Goal: Task Accomplishment & Management: Complete application form

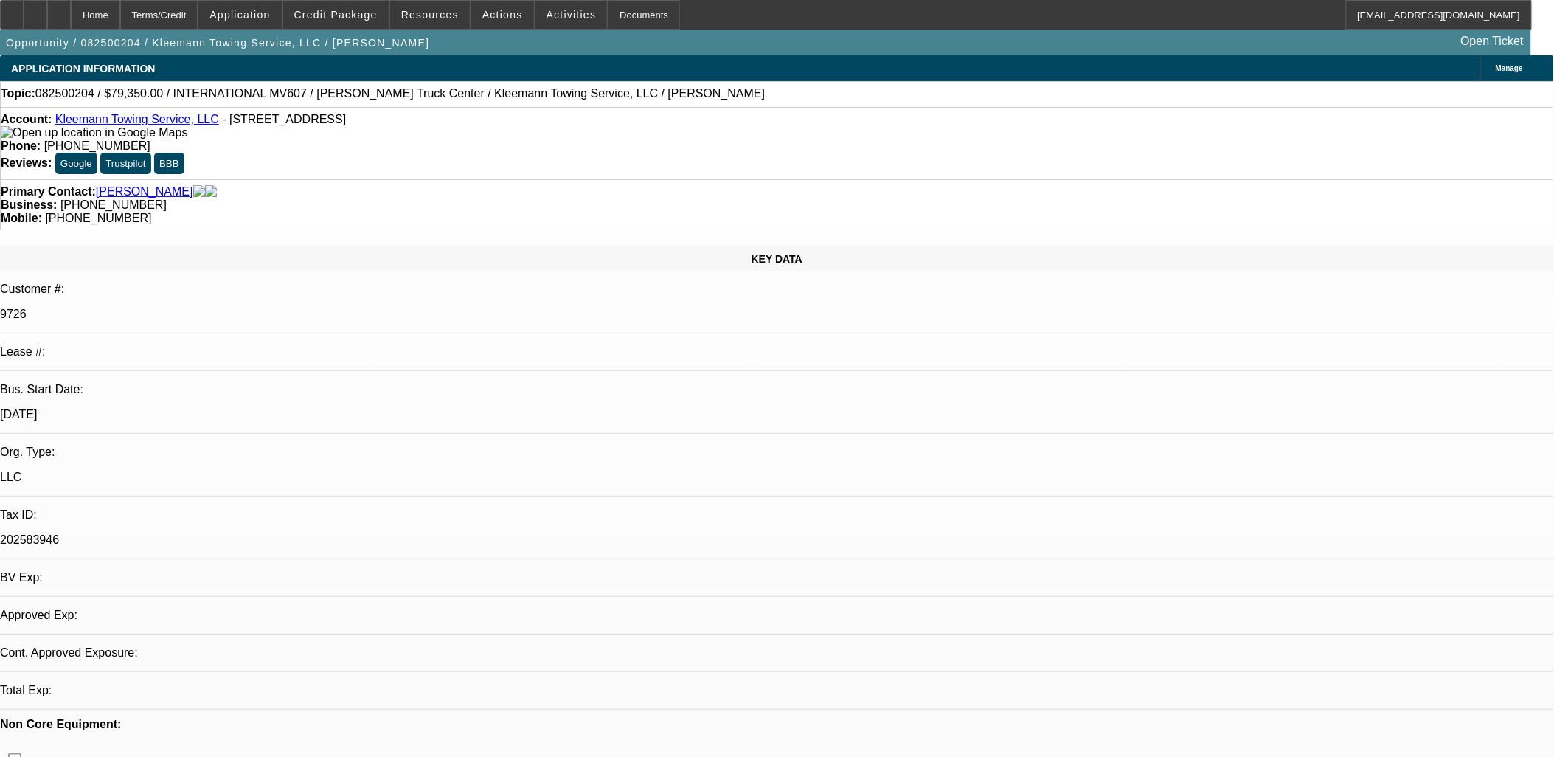
select select "0"
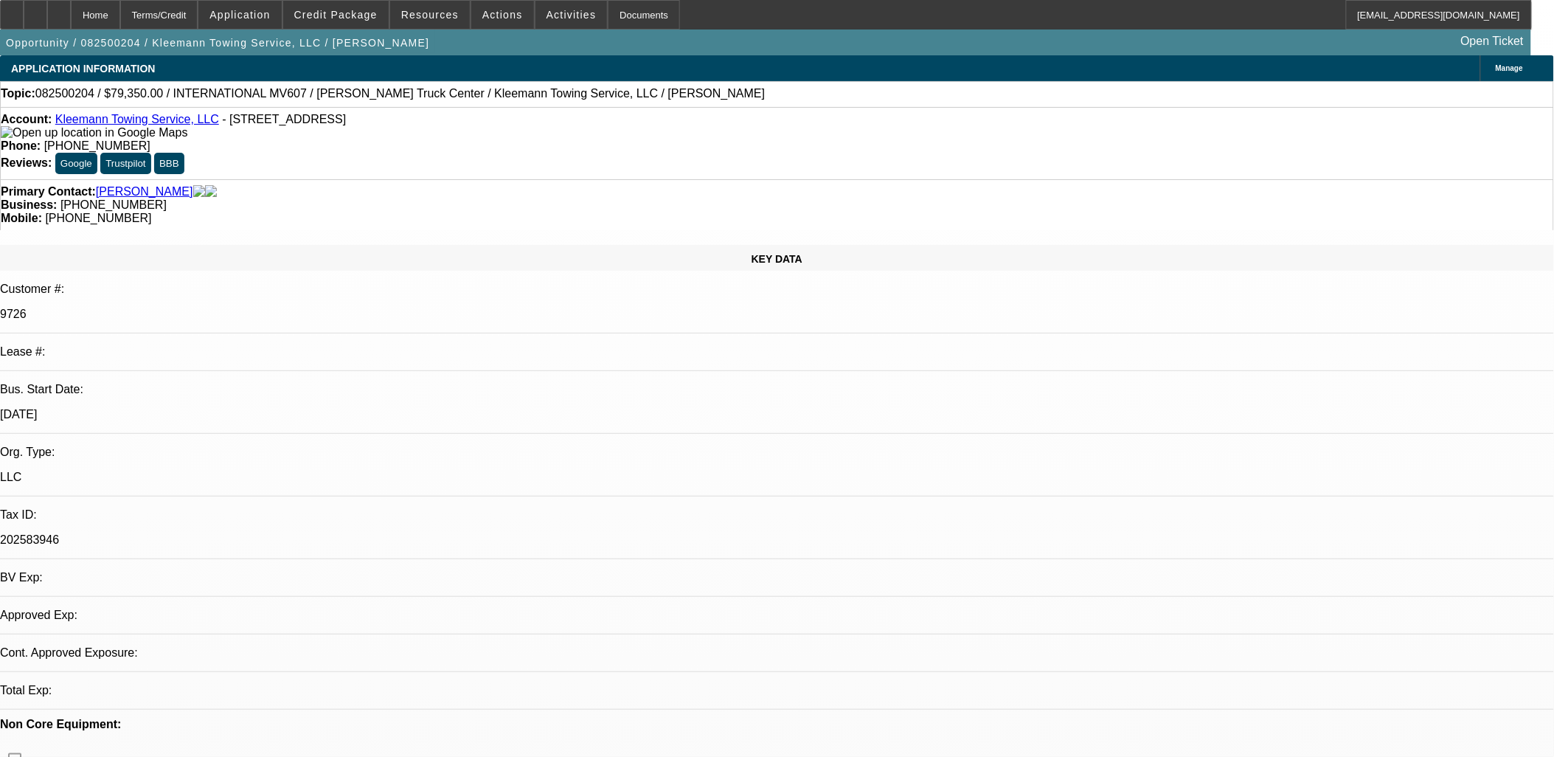
select select "0"
select select "1"
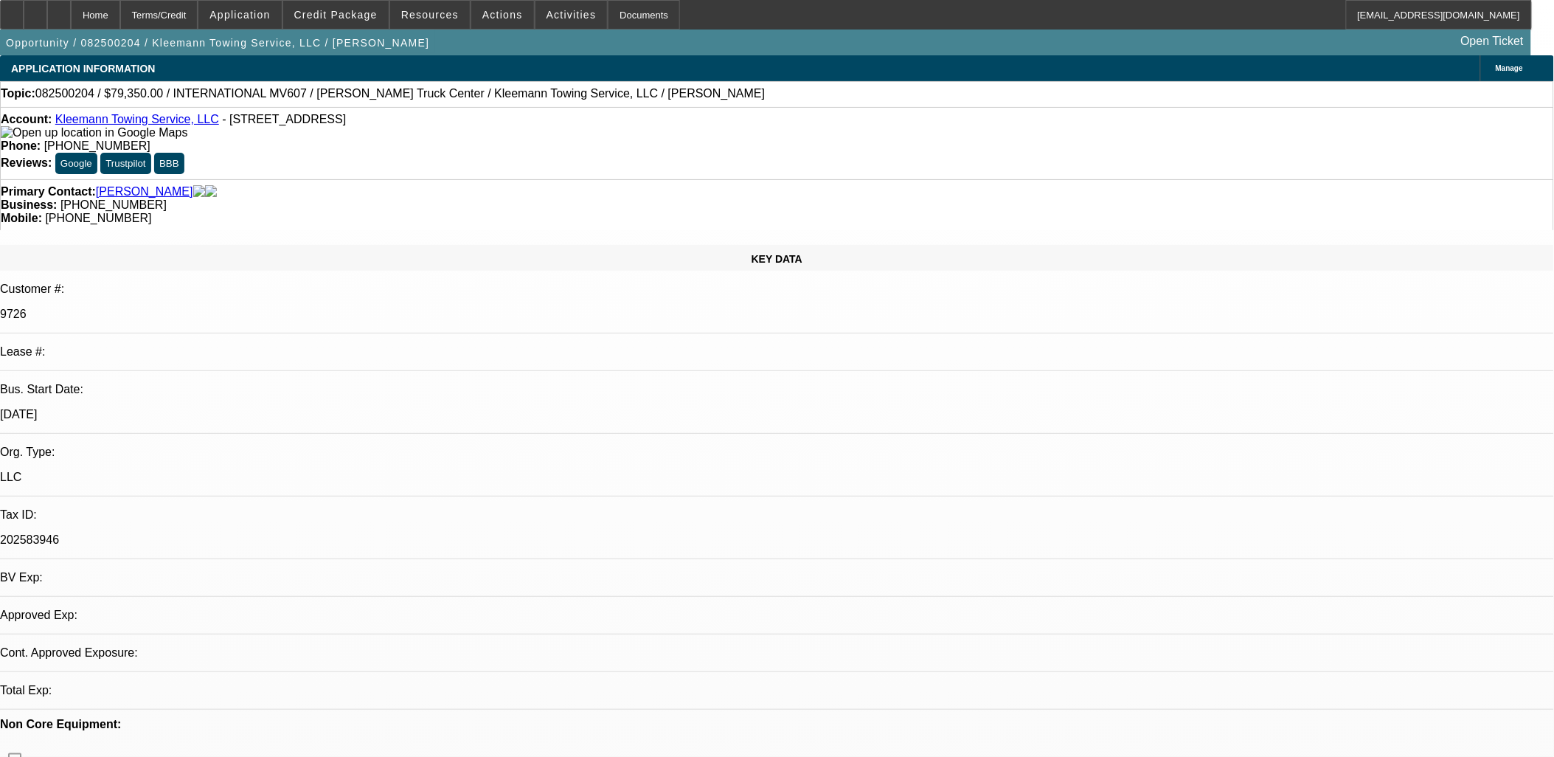
select select "6"
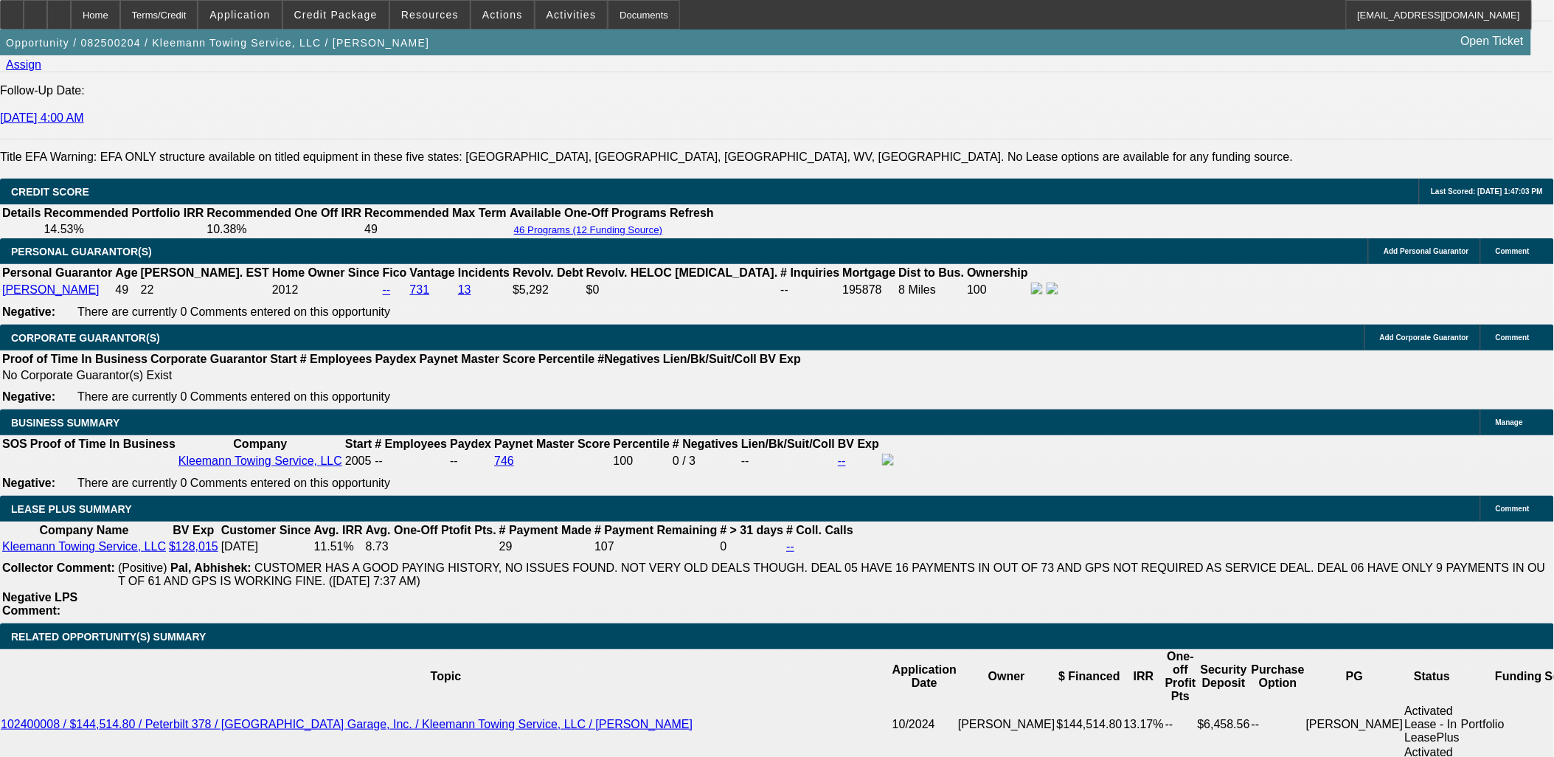
scroll to position [2213, 0]
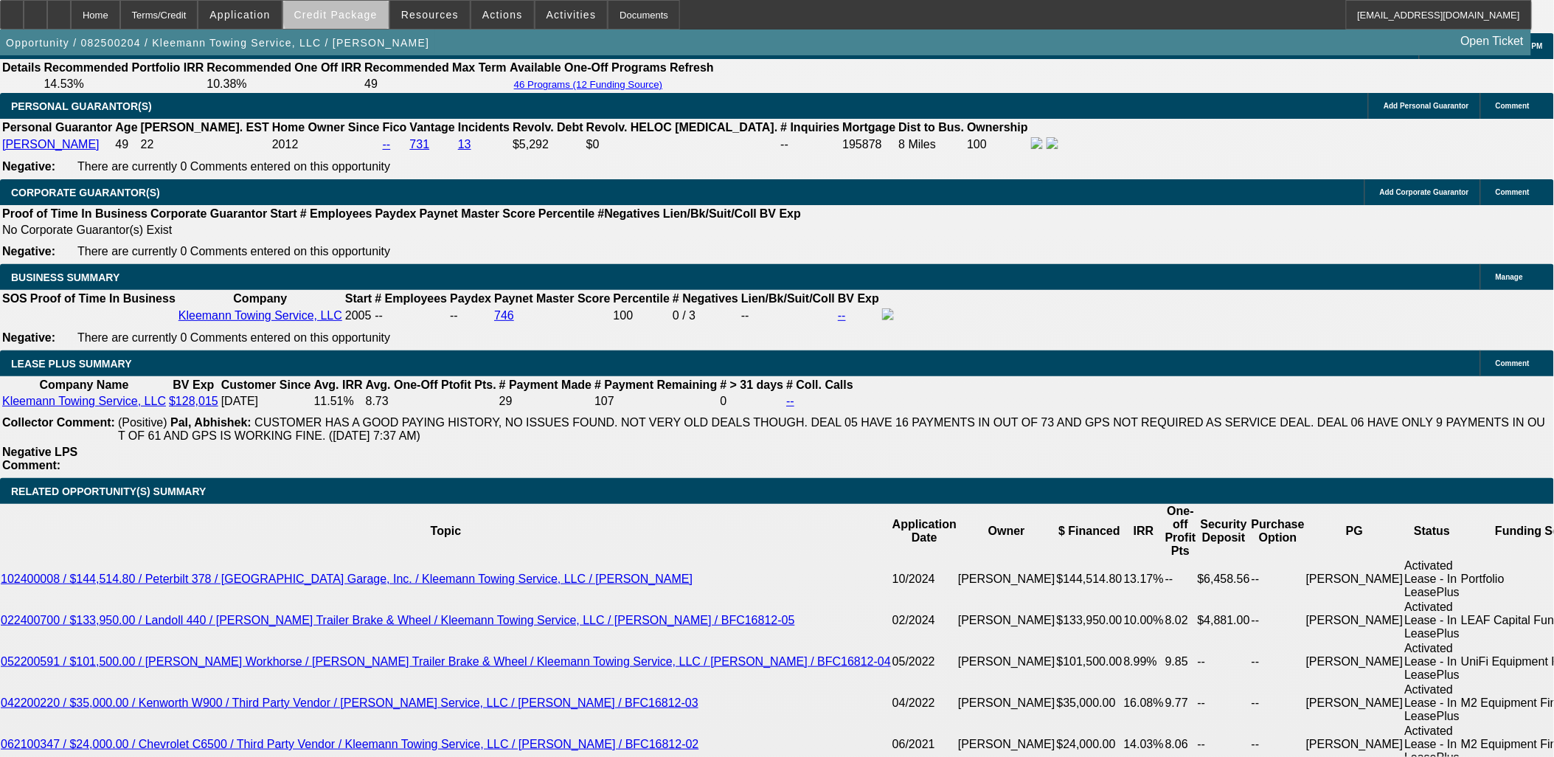
click at [364, 10] on span "Credit Package" at bounding box center [335, 15] width 83 height 12
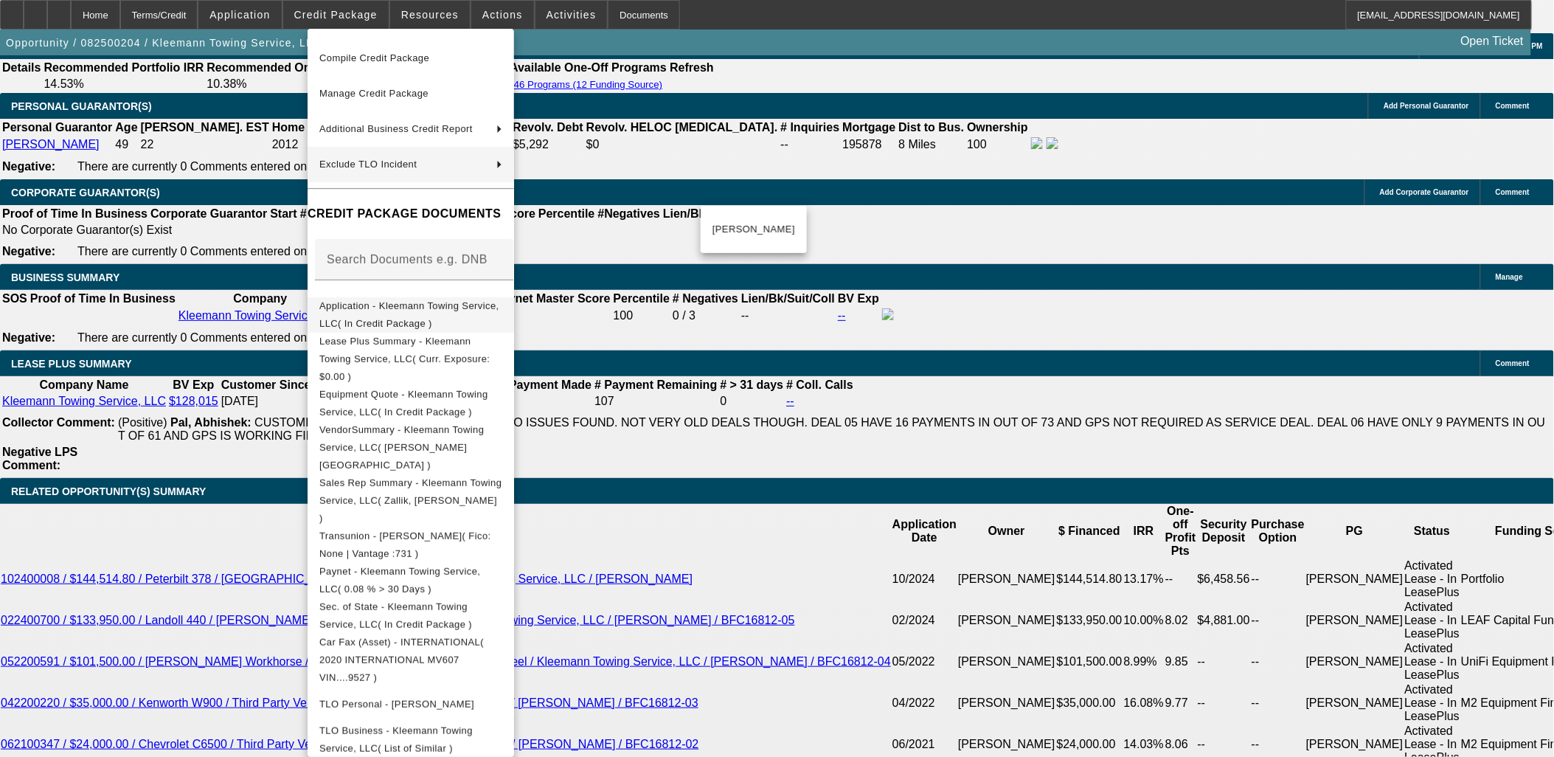
scroll to position [75, 0]
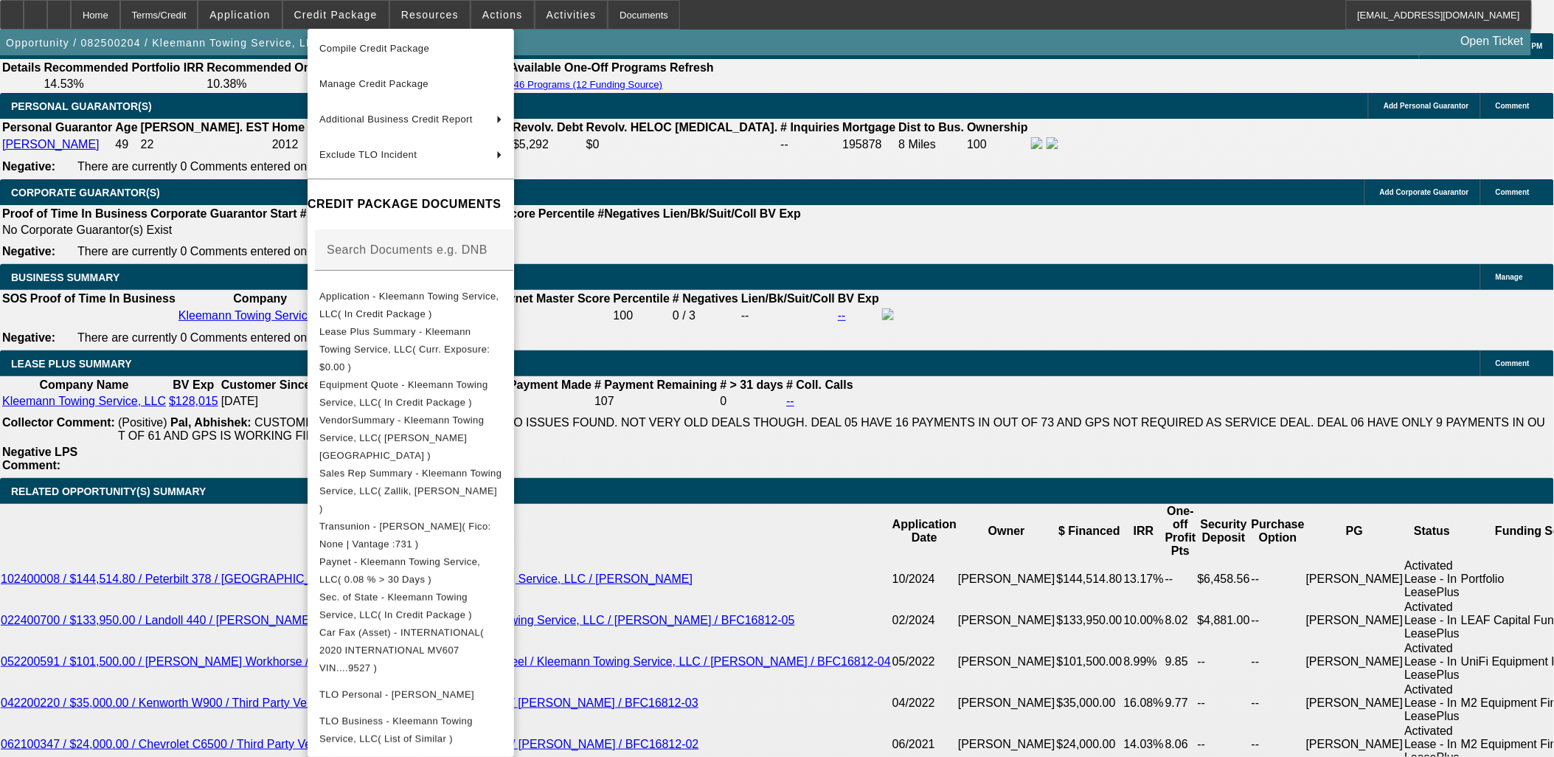
click at [150, 348] on div at bounding box center [777, 378] width 1554 height 757
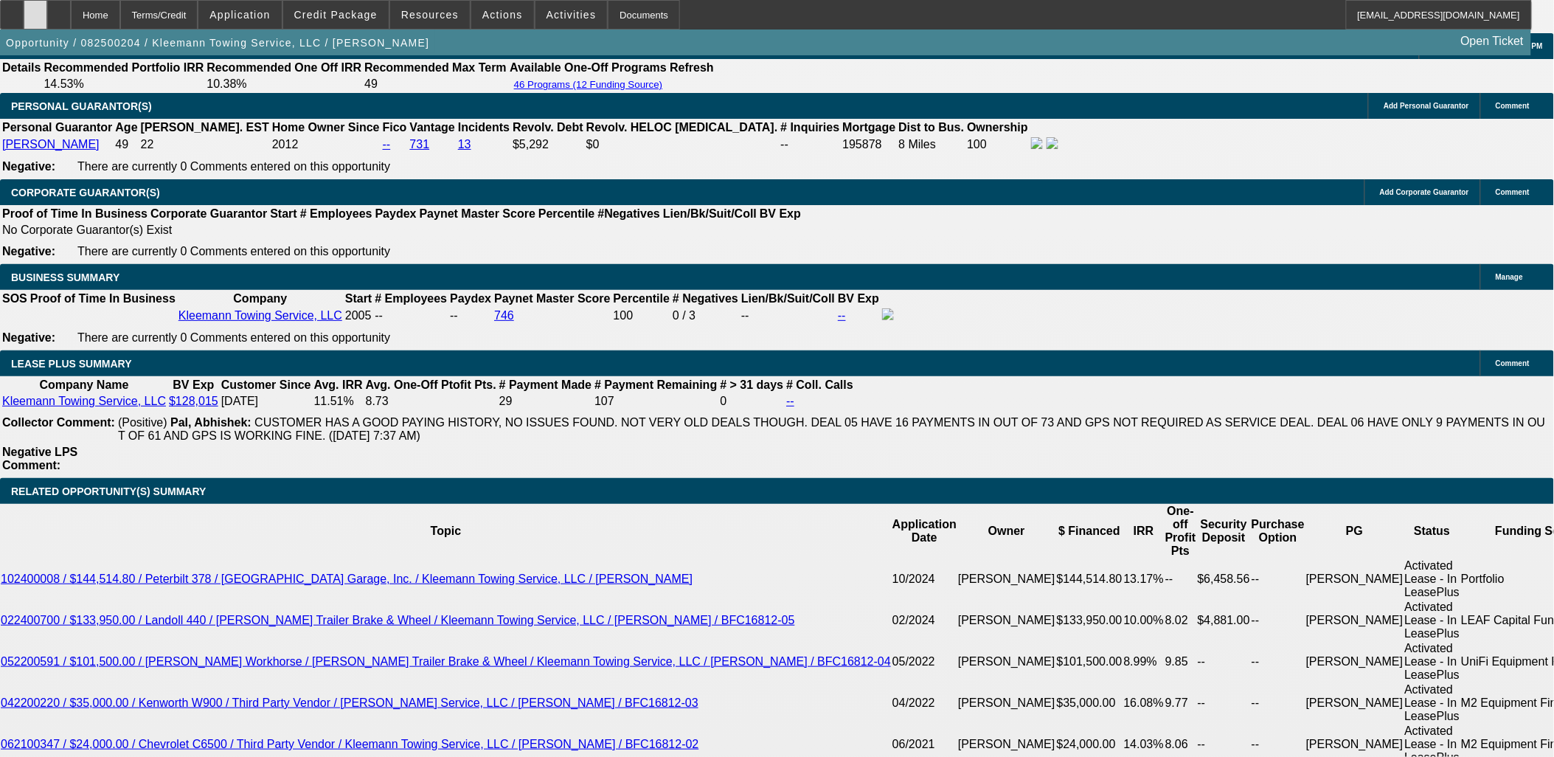
click at [47, 20] on div at bounding box center [36, 15] width 24 height 30
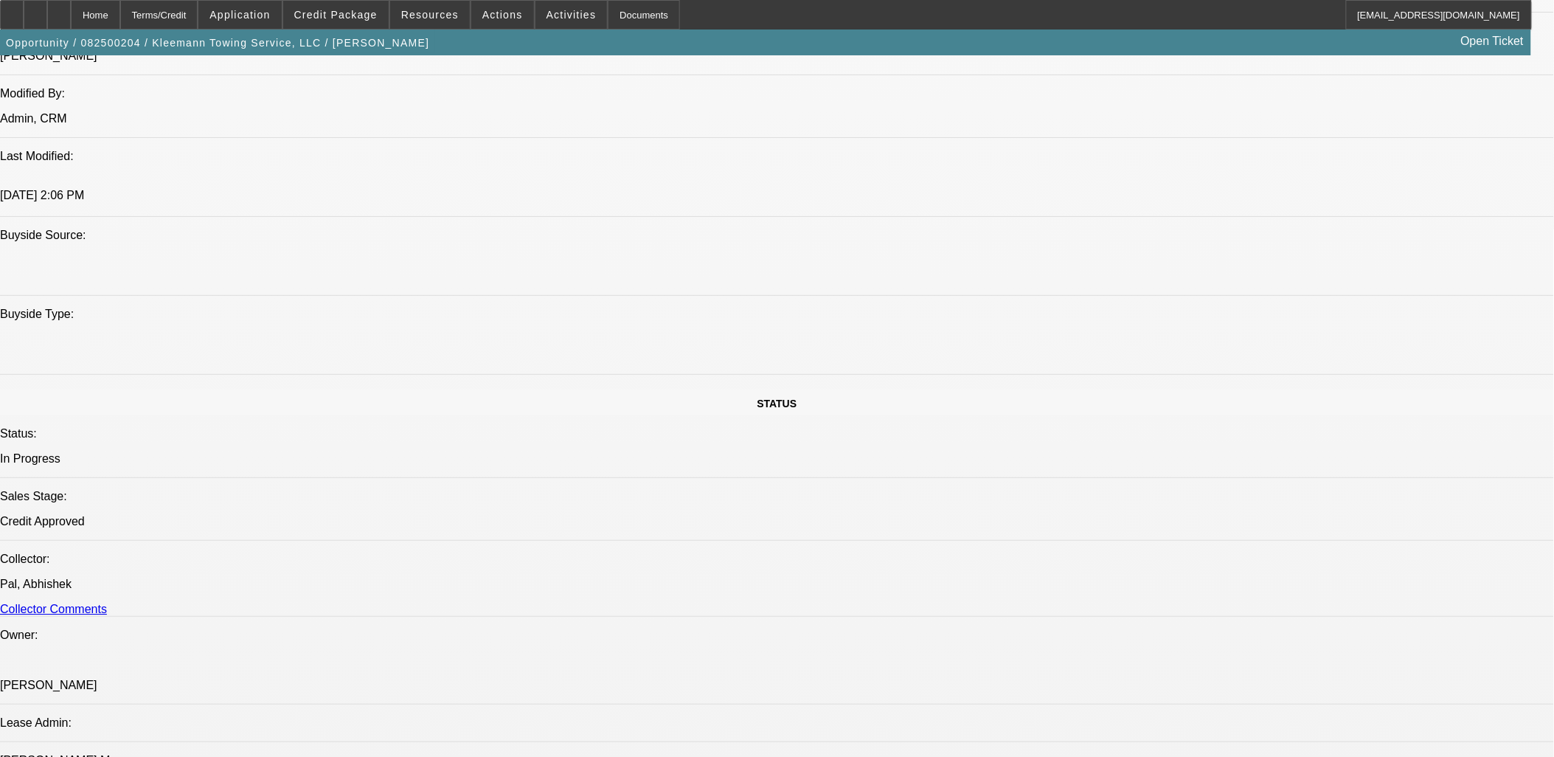
scroll to position [902, 0]
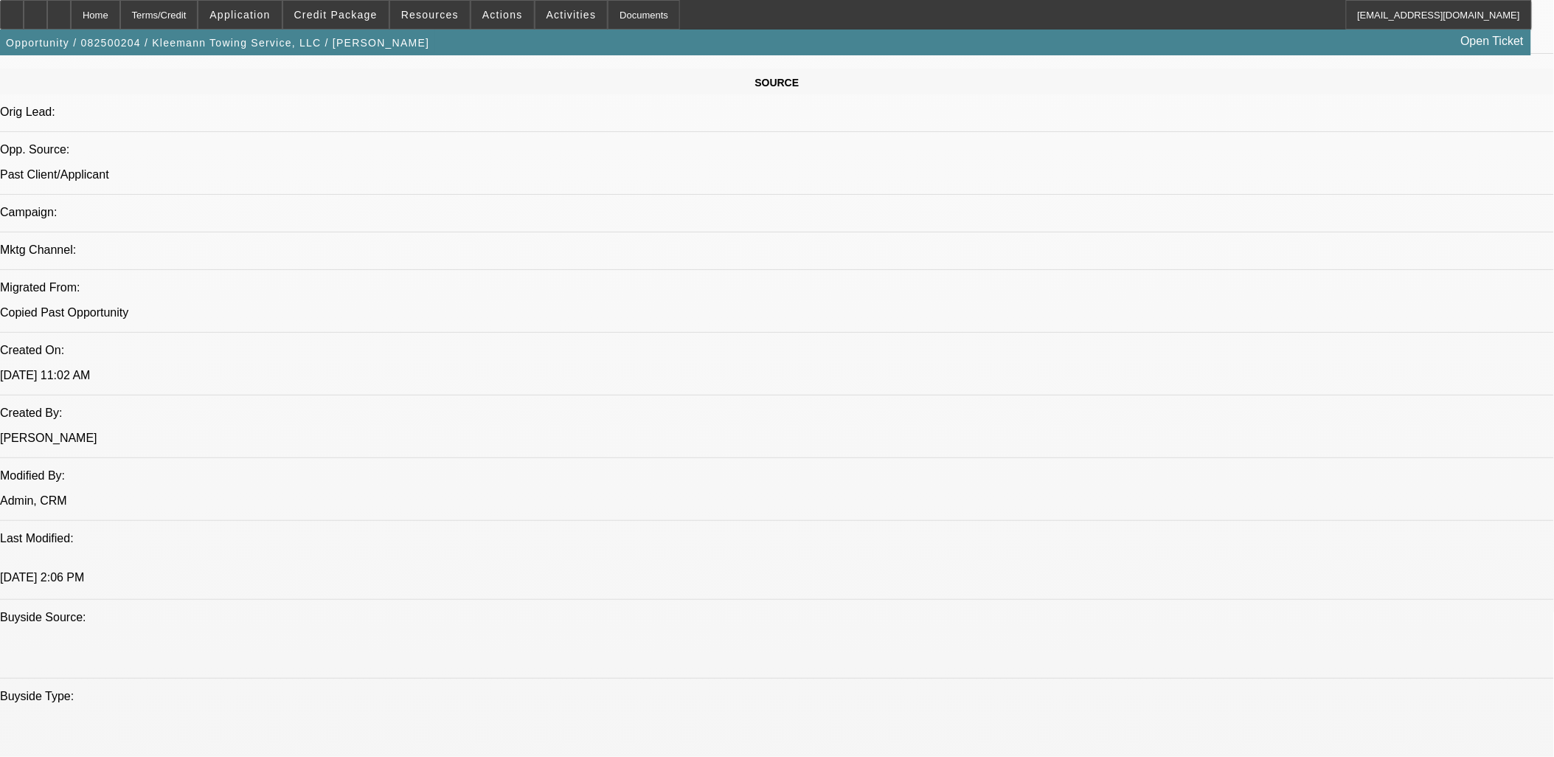
drag, startPoint x: 1166, startPoint y: 280, endPoint x: 1174, endPoint y: 274, distance: 10.6
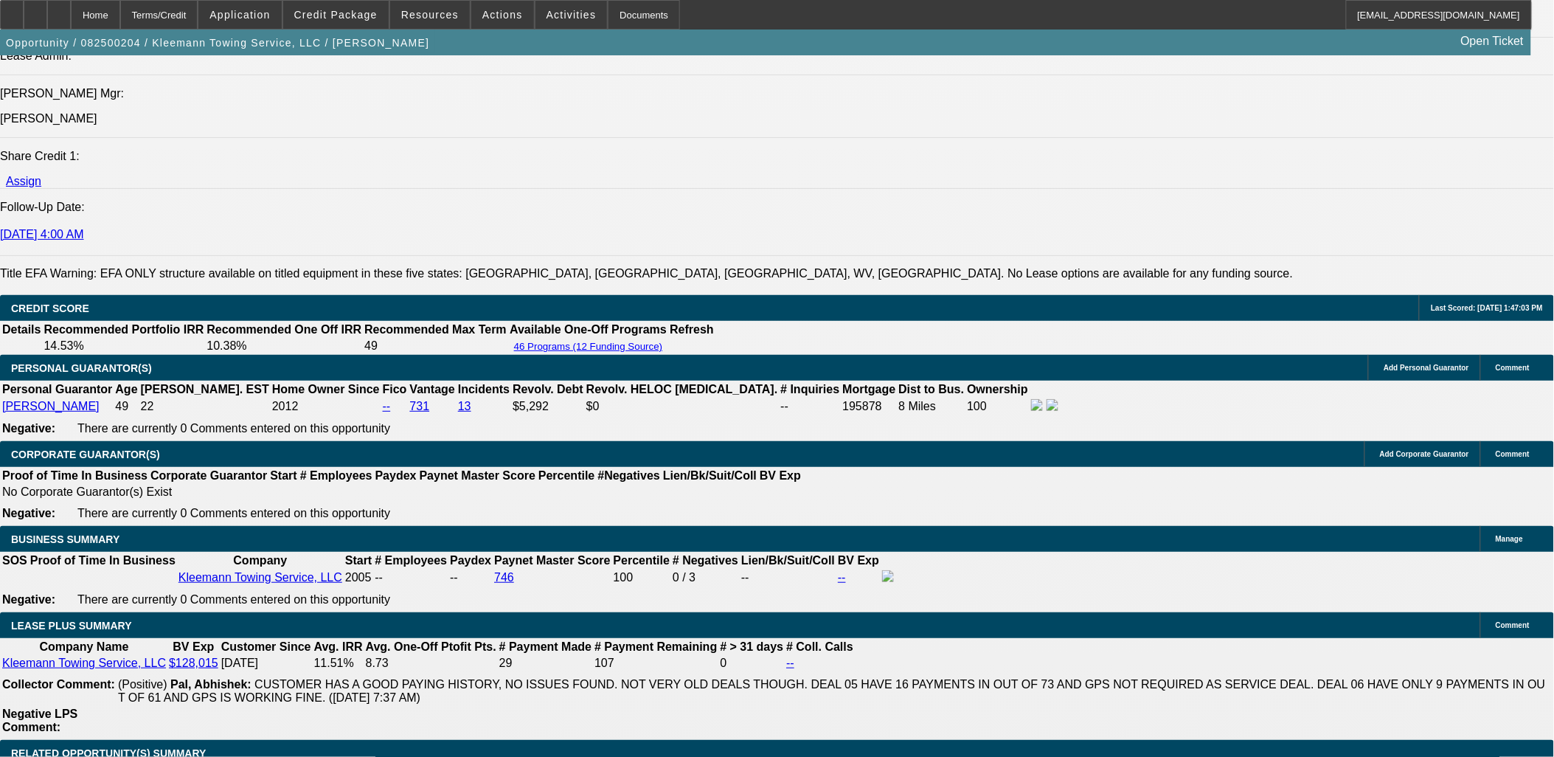
scroll to position [2213, 0]
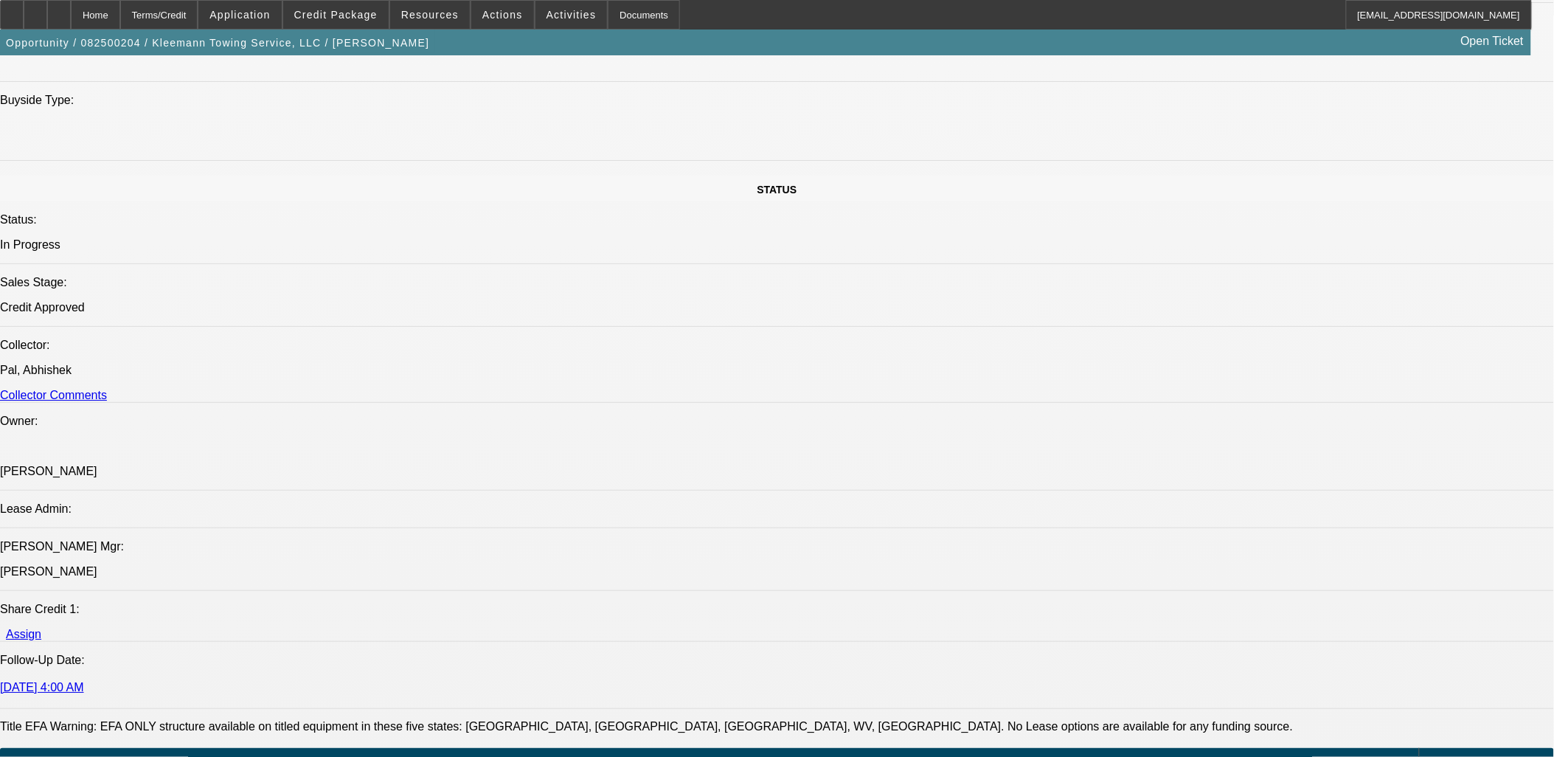
scroll to position [1393, 0]
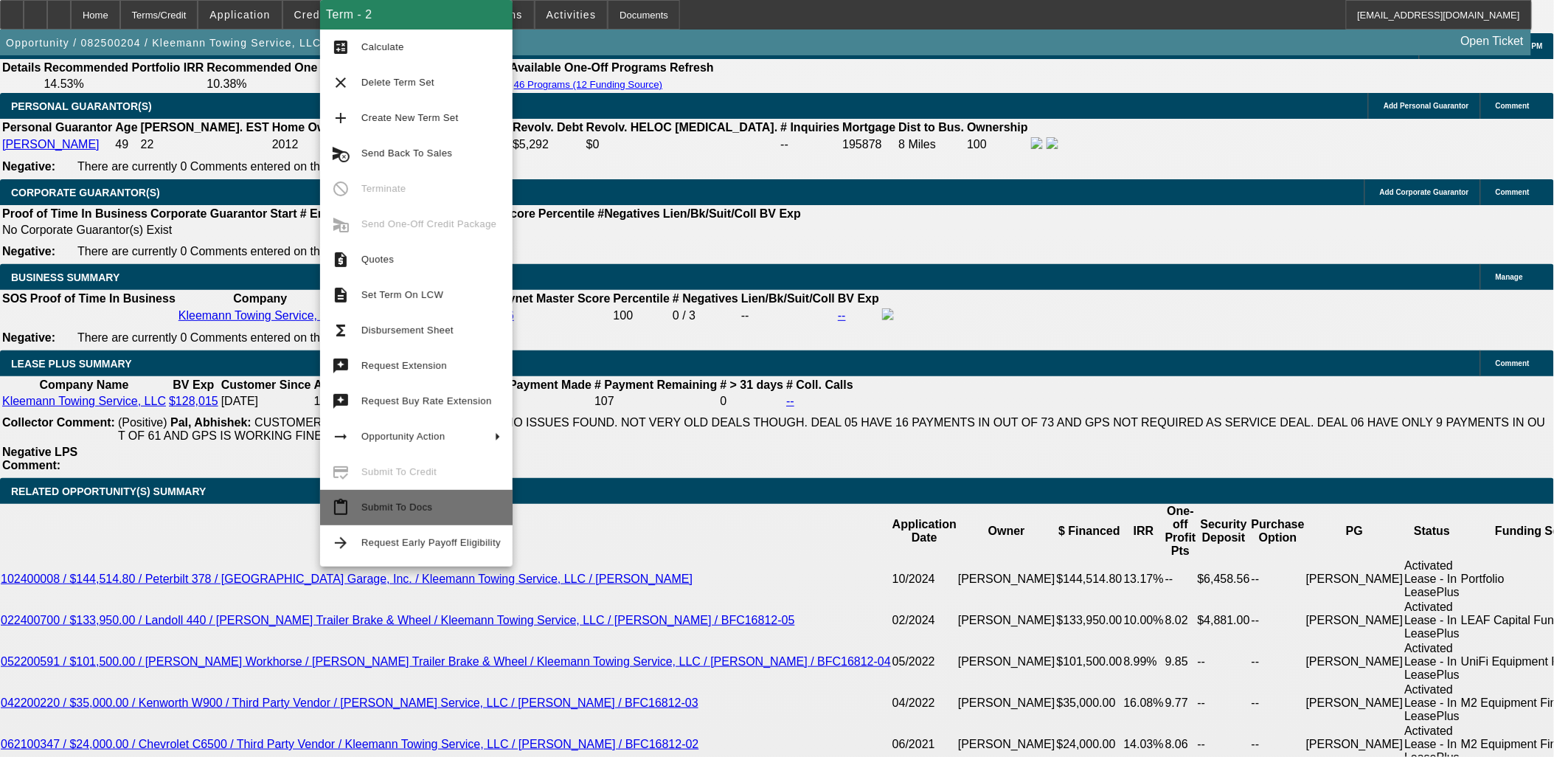
click at [430, 513] on span "Submit To Docs" at bounding box center [430, 508] width 139 height 18
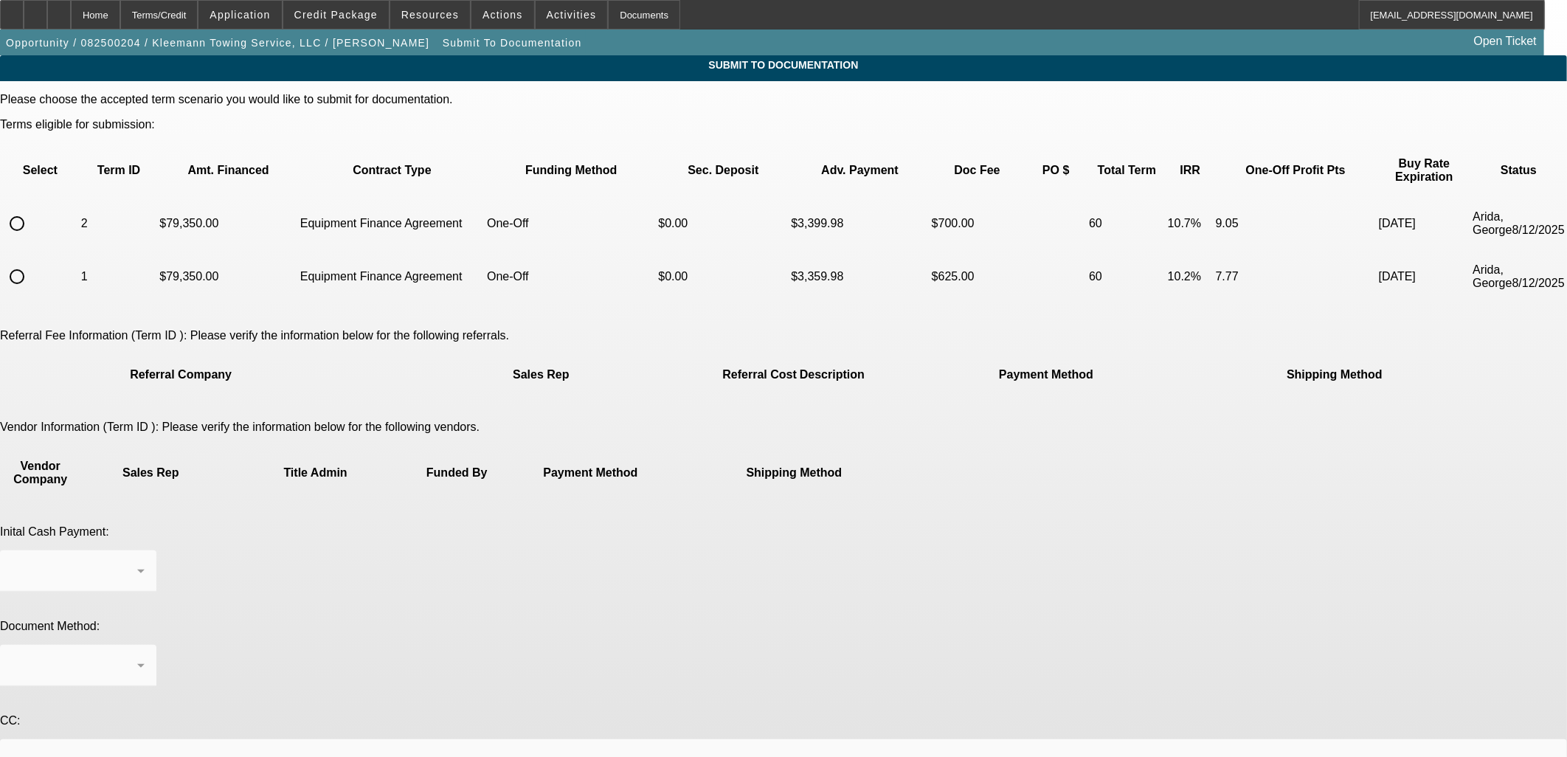
click at [32, 209] on input "radio" at bounding box center [17, 224] width 30 height 30
radio input "true"
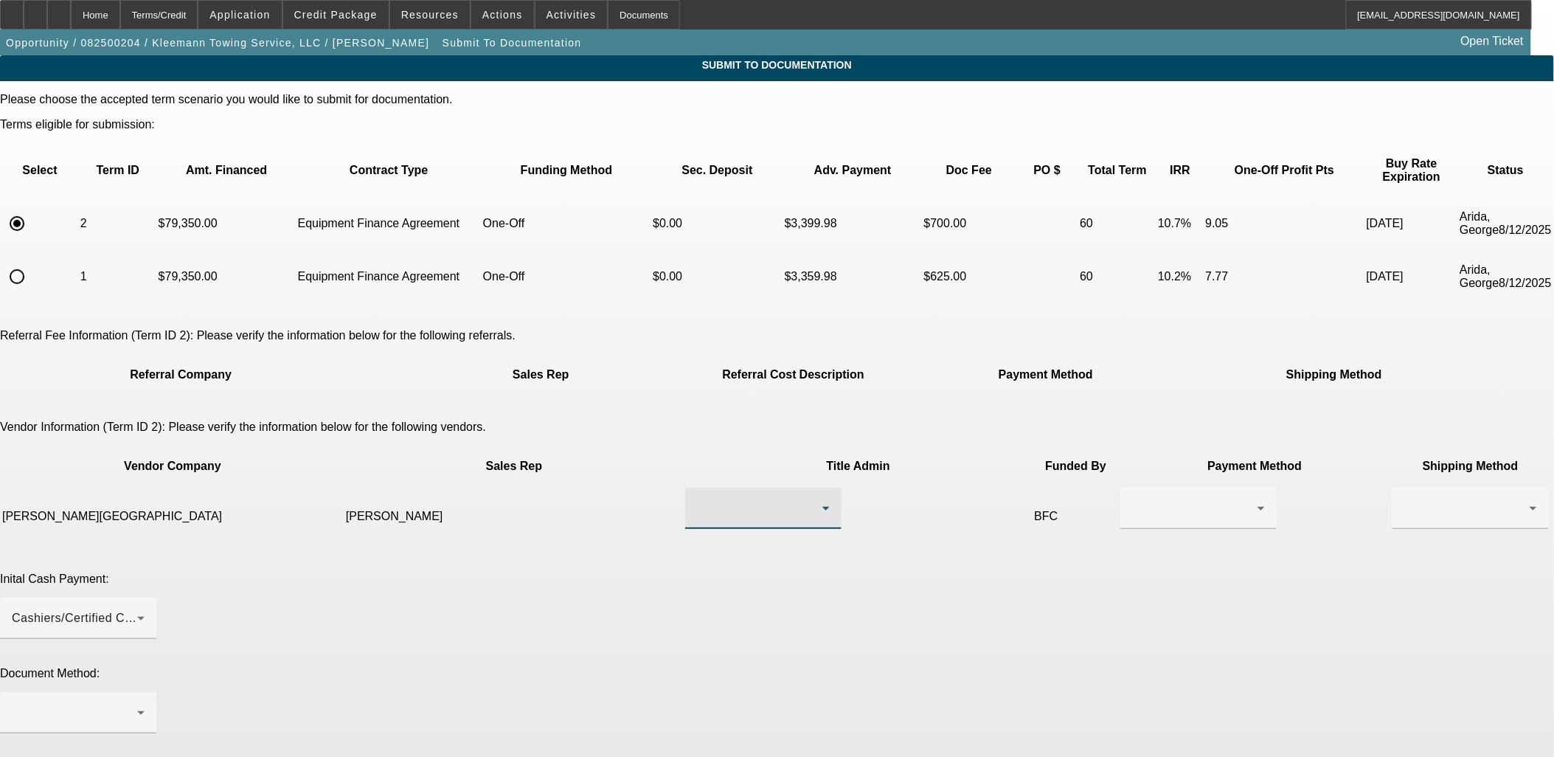
click at [771, 499] on div at bounding box center [759, 508] width 125 height 18
click at [749, 494] on mat-option "Powers, Jim" at bounding box center [711, 489] width 176 height 35
click at [1132, 488] on div at bounding box center [1198, 508] width 133 height 41
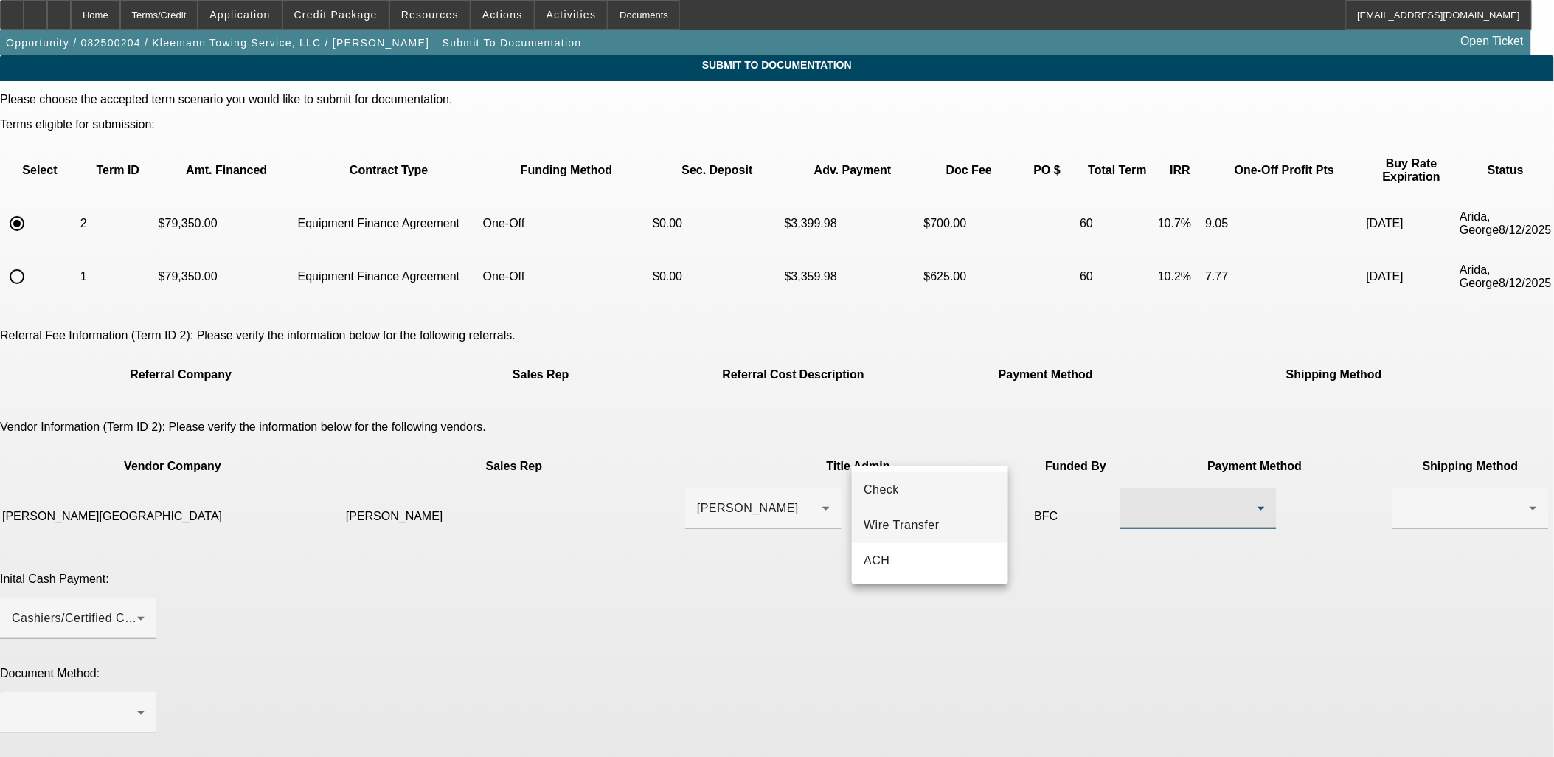
click at [935, 530] on span "Wire Transfer" at bounding box center [902, 525] width 76 height 18
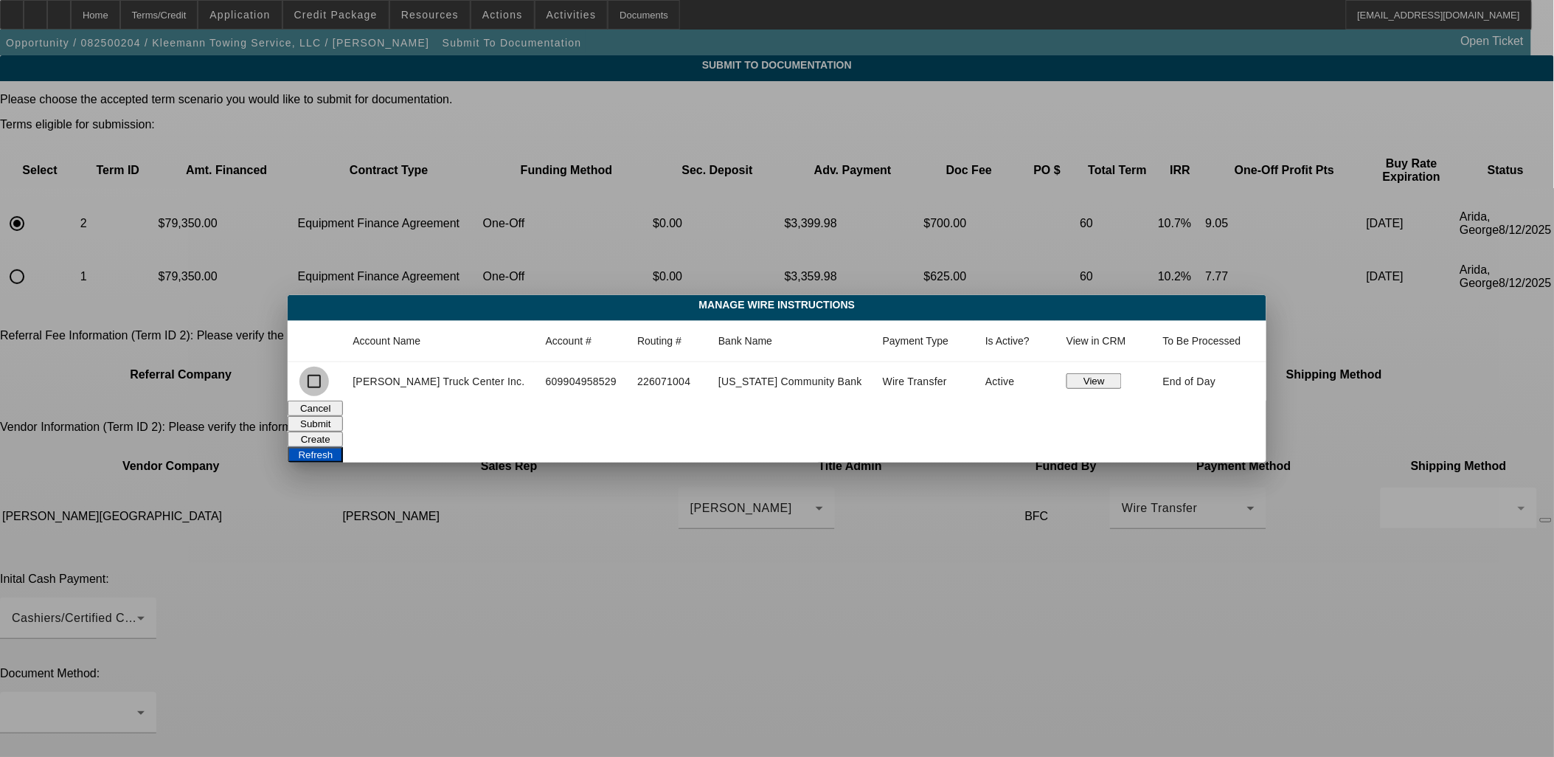
click at [329, 382] on input "checkbox" at bounding box center [315, 382] width 30 height 30
checkbox input "true"
click at [343, 416] on button "Submit" at bounding box center [315, 423] width 55 height 15
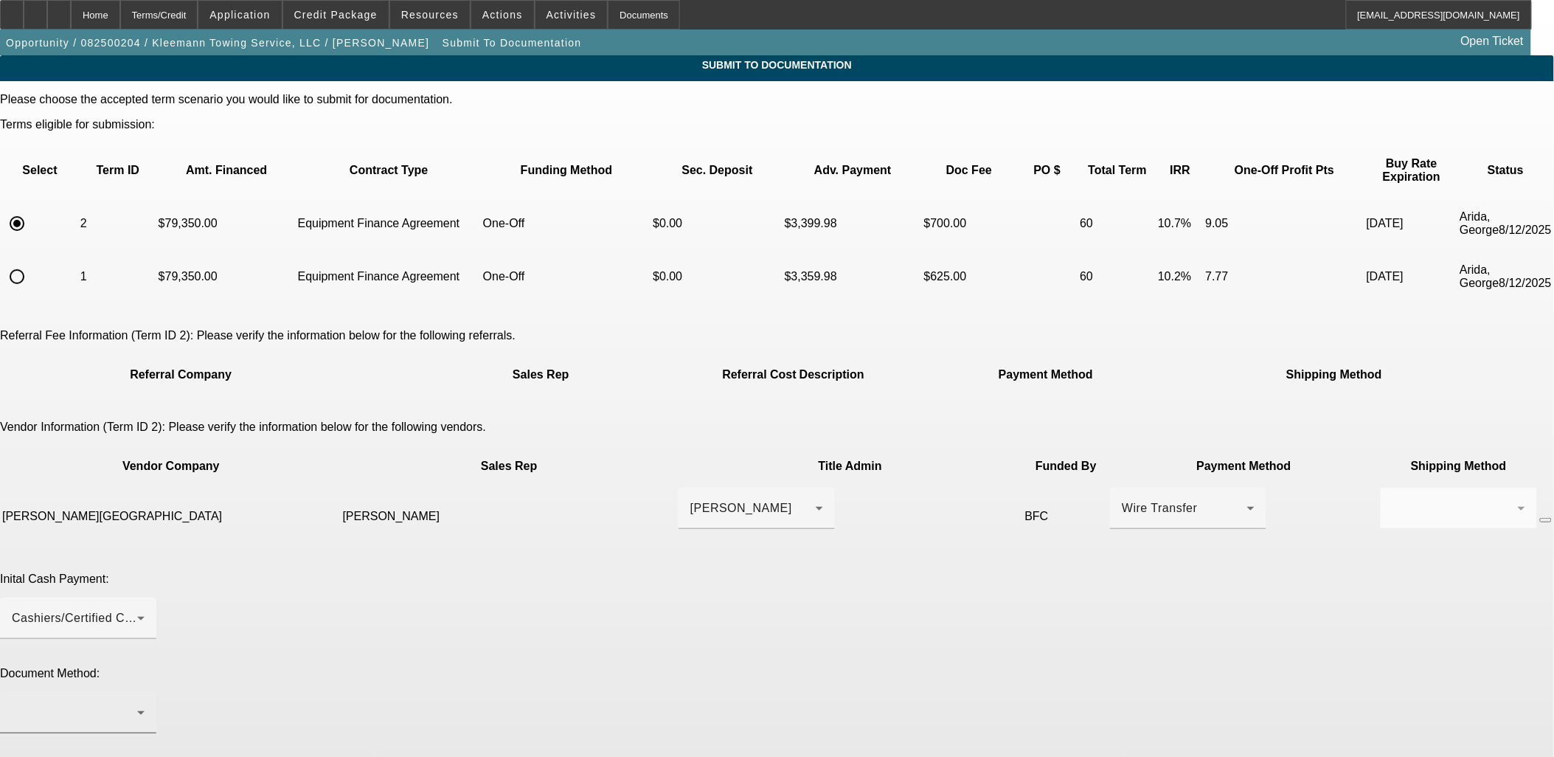
click at [137, 704] on div at bounding box center [74, 713] width 125 height 18
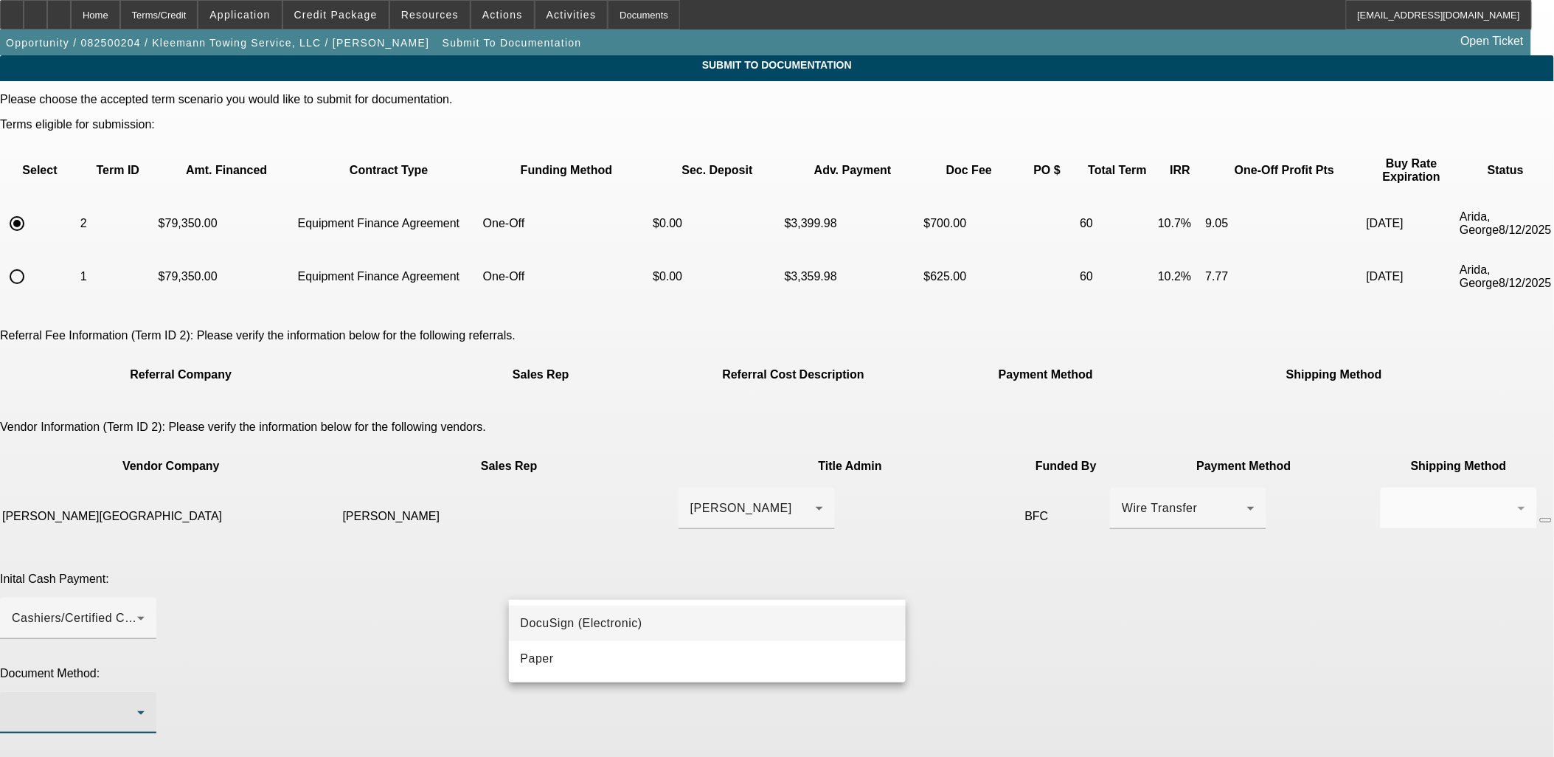
click at [707, 606] on div "DocuSign (Electronic) Paper" at bounding box center [777, 378] width 1554 height 757
click at [708, 606] on mat-option "DocuSign (Electronic)" at bounding box center [708, 623] width 398 height 35
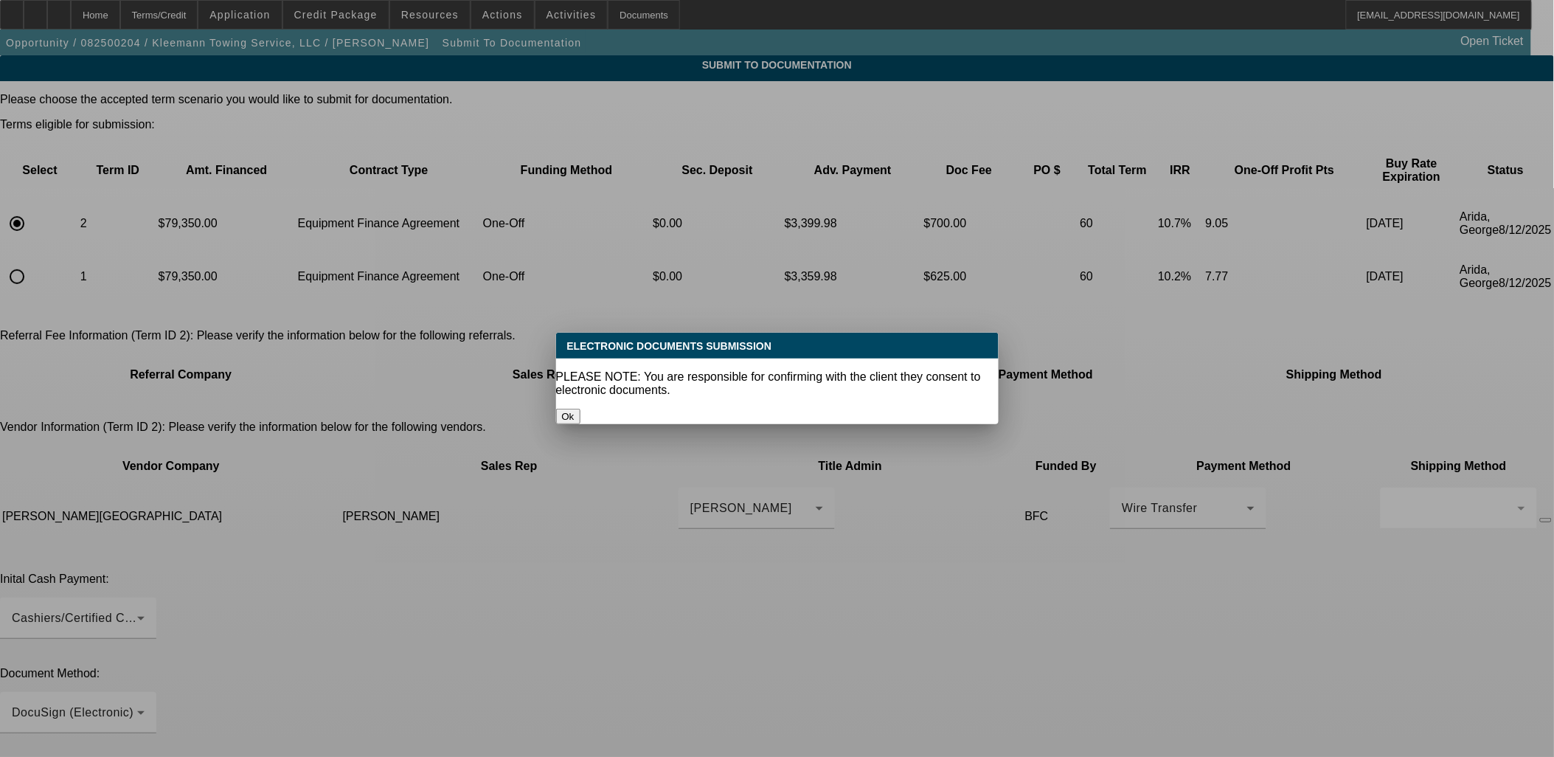
drag, startPoint x: 712, startPoint y: 701, endPoint x: 713, endPoint y: 708, distance: 7.4
click at [712, 699] on div at bounding box center [777, 378] width 1554 height 757
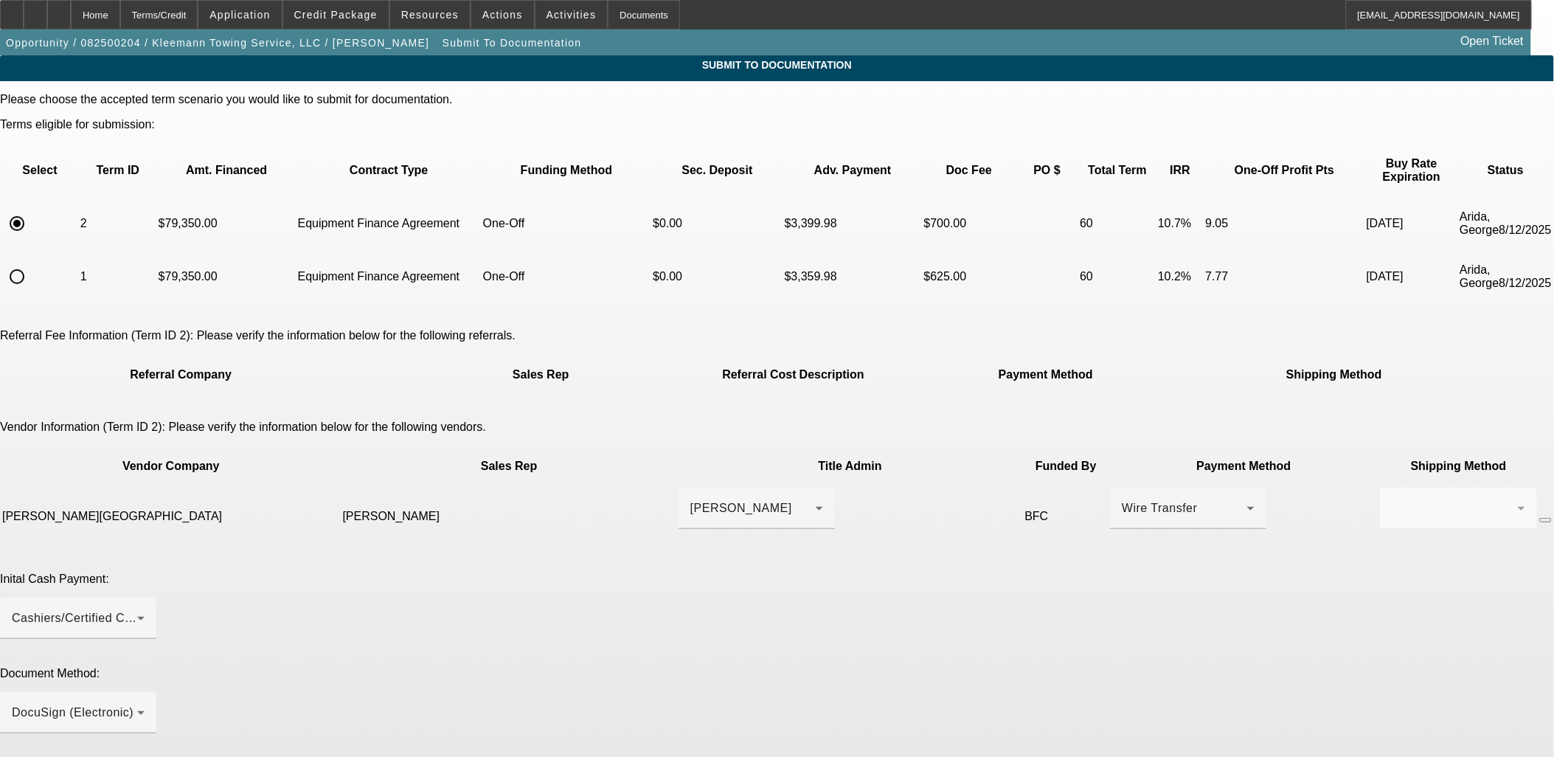
paste textarea "Please send DocuSign to PG at kleemannauto@gmail.com and feel free to call him …"
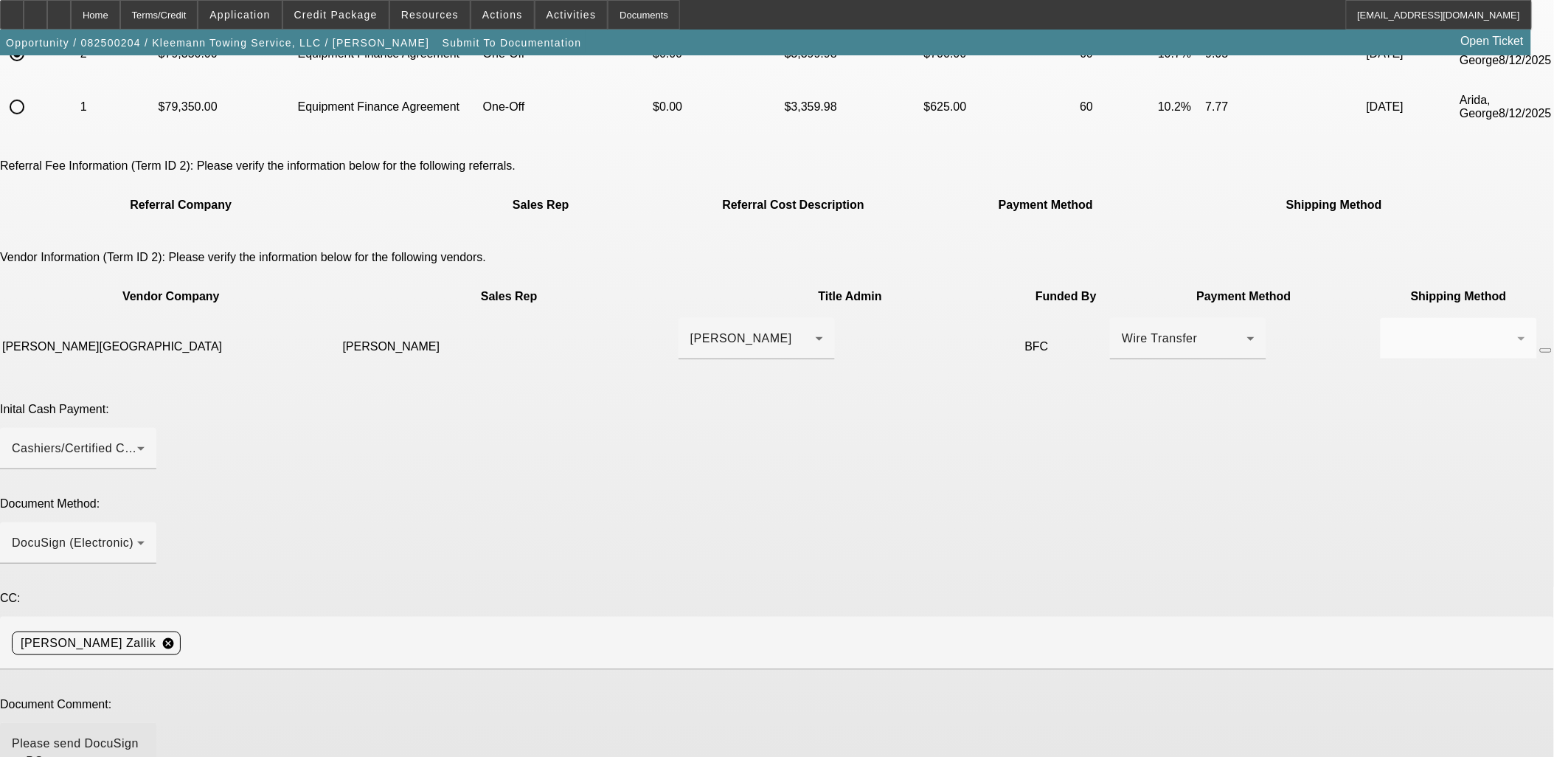
drag, startPoint x: 1166, startPoint y: 561, endPoint x: 1186, endPoint y: 746, distance: 185.5
drag, startPoint x: 1031, startPoint y: 536, endPoint x: 1063, endPoint y: 541, distance: 32.0
drag, startPoint x: 714, startPoint y: 550, endPoint x: 687, endPoint y: 561, distance: 29.2
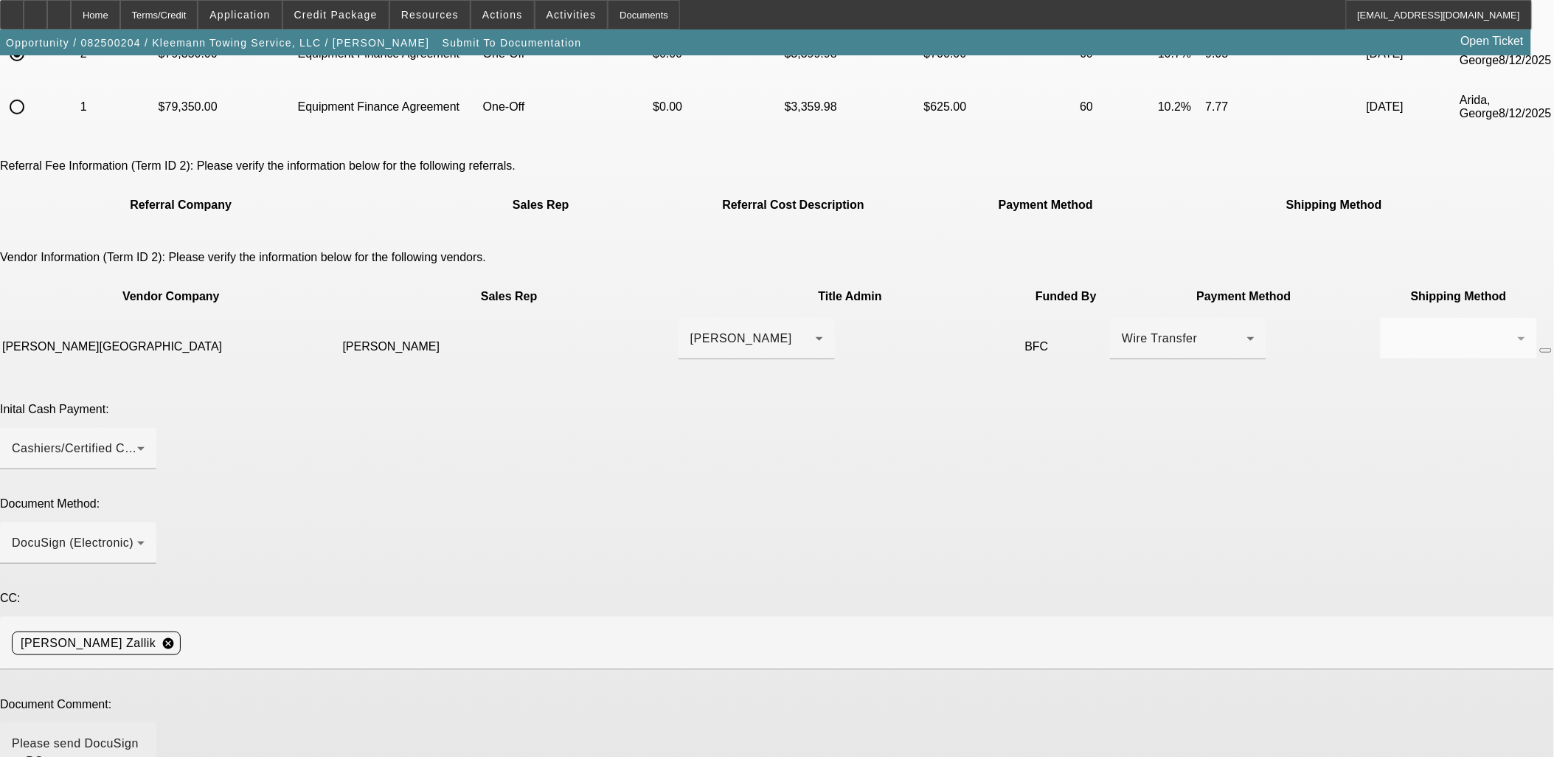
drag, startPoint x: 571, startPoint y: 561, endPoint x: 682, endPoint y: 548, distance: 111.5
paste textarea "Please send DocuSign to PG at kleemannauto@gmail.com and feel free to call him …"
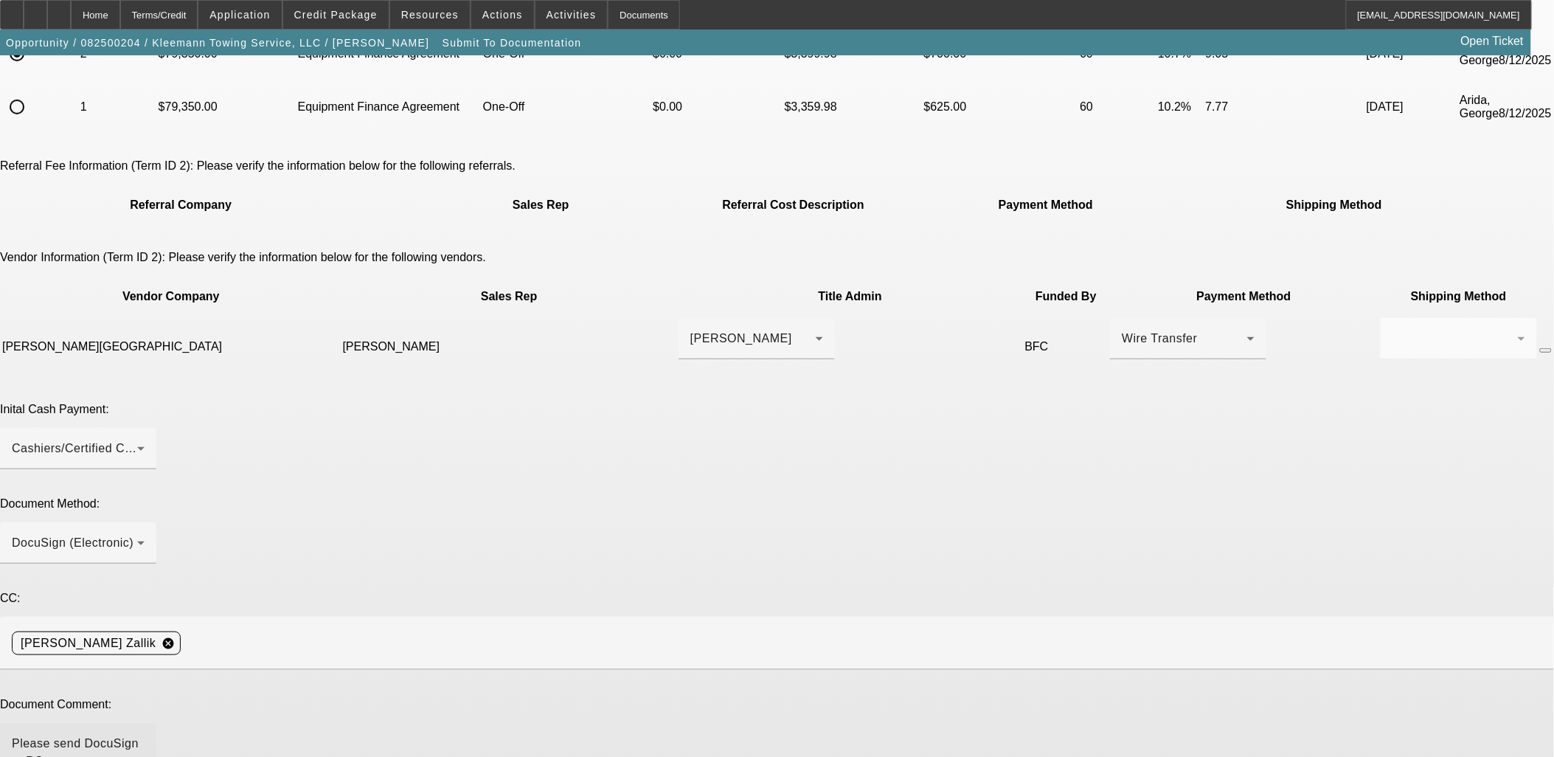
paste textarea "normtows@yahoo.com"
drag, startPoint x: 764, startPoint y: 557, endPoint x: 699, endPoint y: 556, distance: 64.2
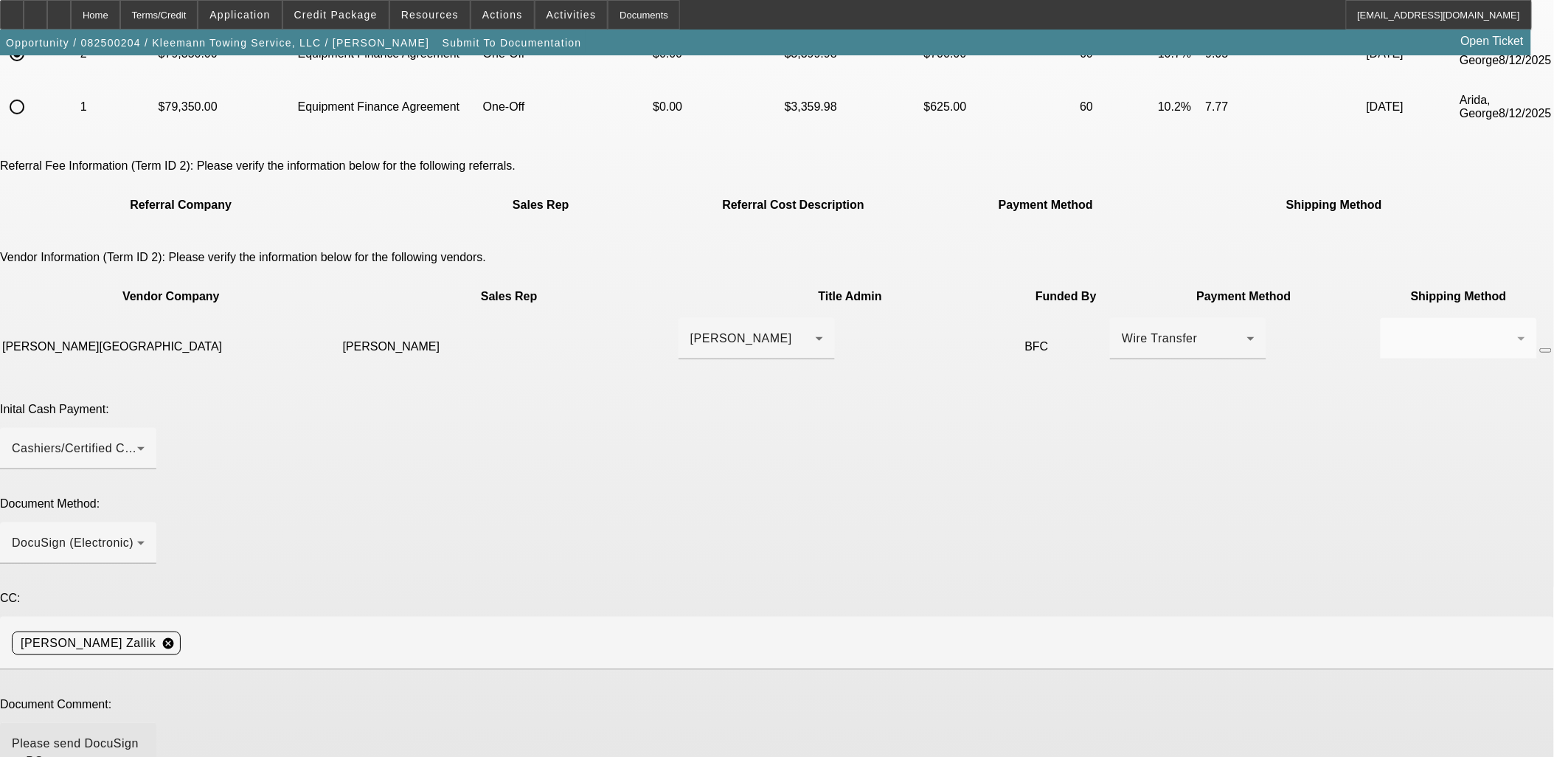
paste textarea "201) 394-0178"
paste textarea "annap@elizabethtruckcenter.com"
drag, startPoint x: 609, startPoint y: 573, endPoint x: 713, endPoint y: 576, distance: 103.3
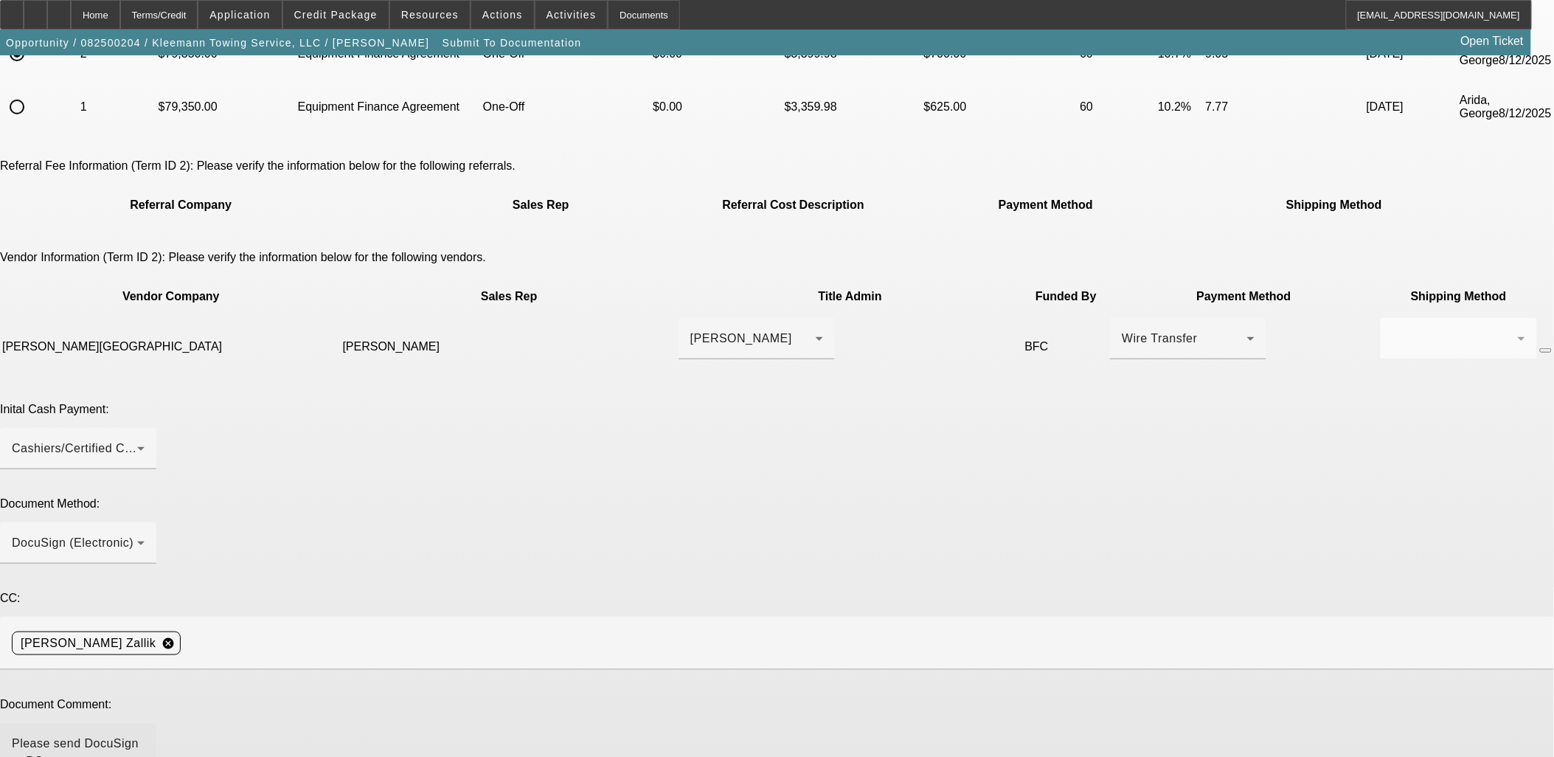
drag, startPoint x: 1081, startPoint y: 574, endPoint x: 537, endPoint y: 594, distance: 544.1
drag, startPoint x: 536, startPoint y: 592, endPoint x: 1073, endPoint y: 572, distance: 537.4
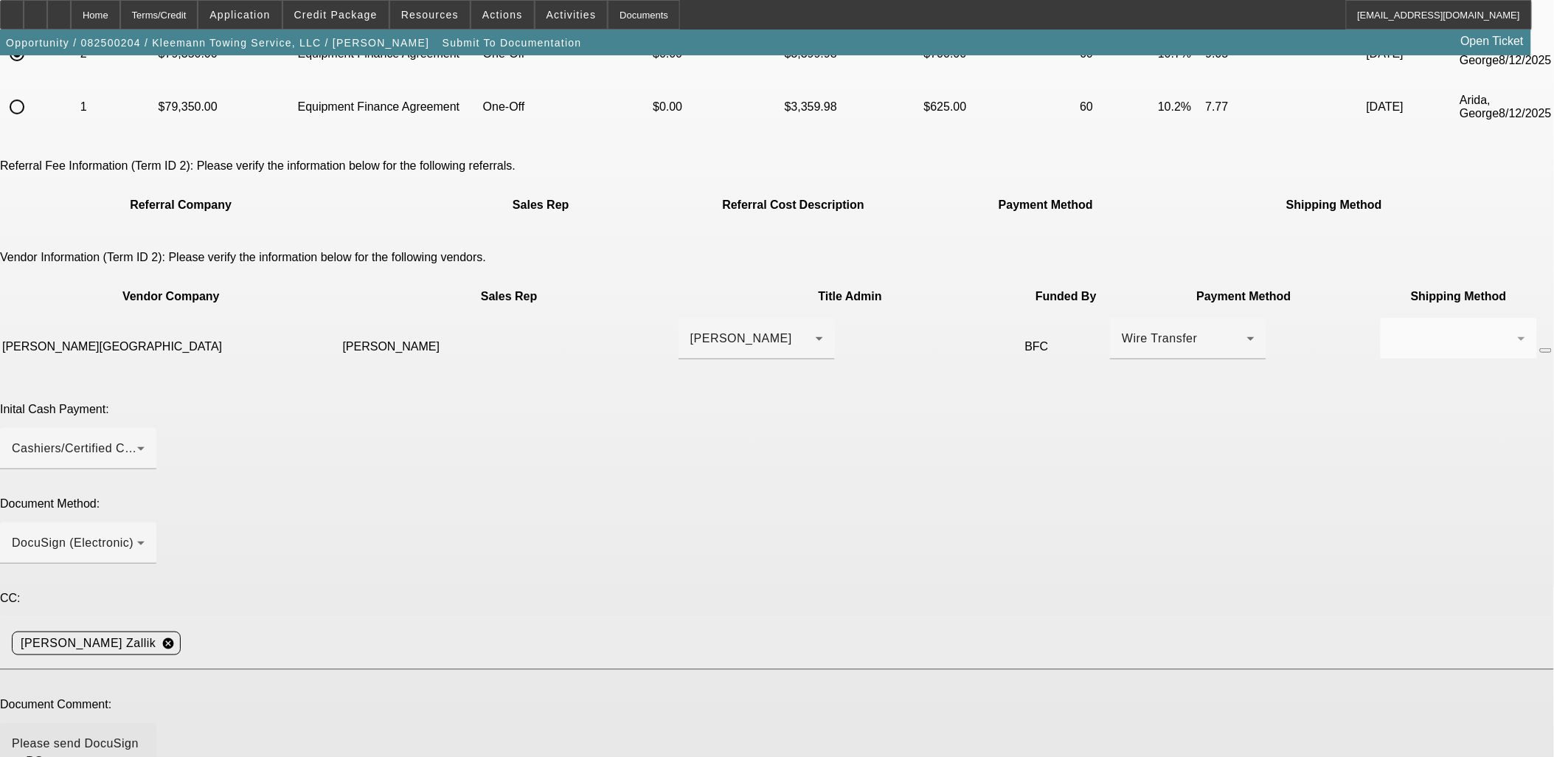
type textarea "Please send DocuSign to PG at kleemannauto@gmail.com and feel free to call him …"
click at [699, 629] on input at bounding box center [862, 644] width 1350 height 30
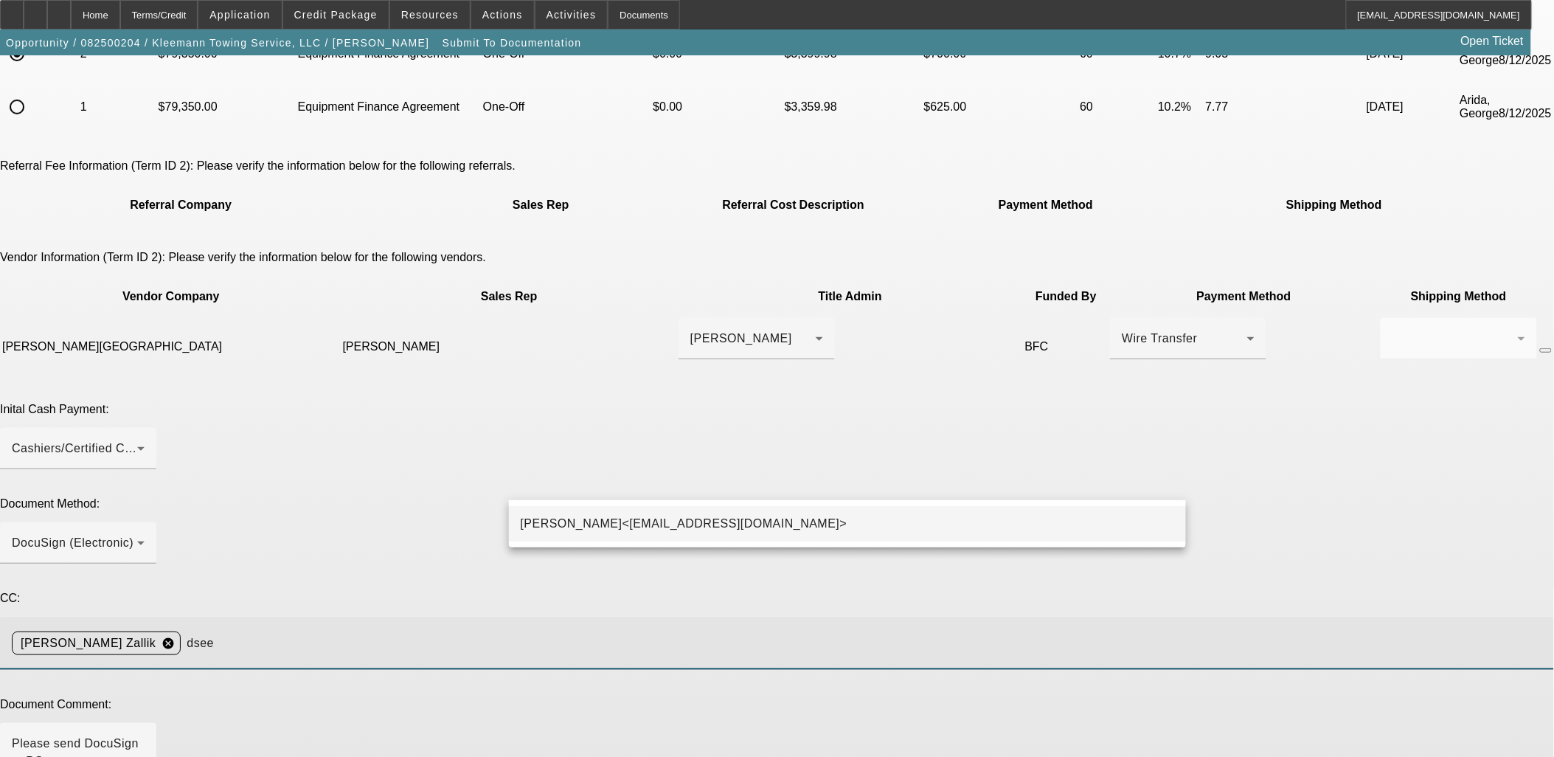
type input "dsee"
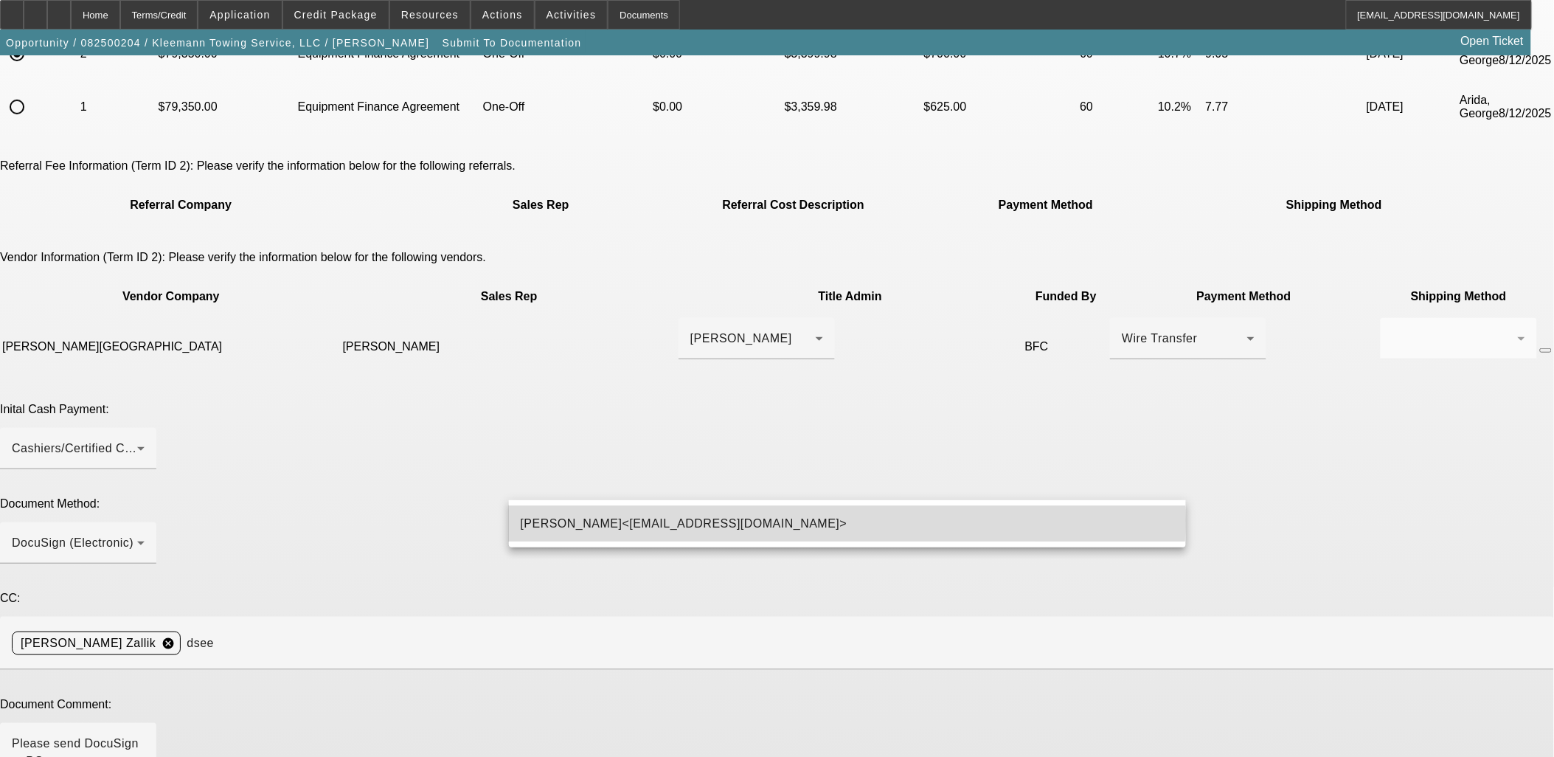
click at [642, 519] on span "Donald Seeley<DSeeley@beaconfunding.com>" at bounding box center [684, 524] width 327 height 18
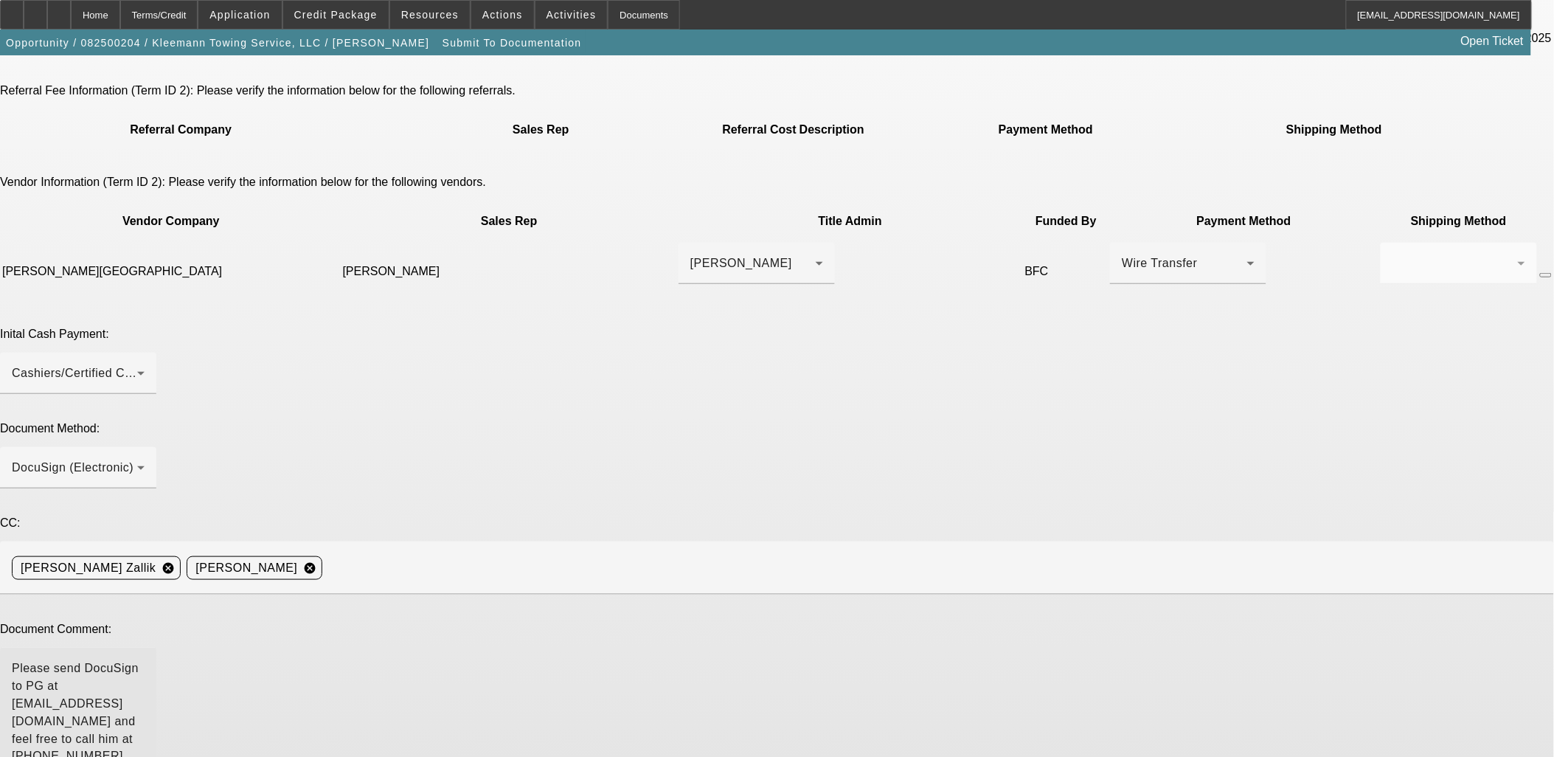
scroll to position [356, 0]
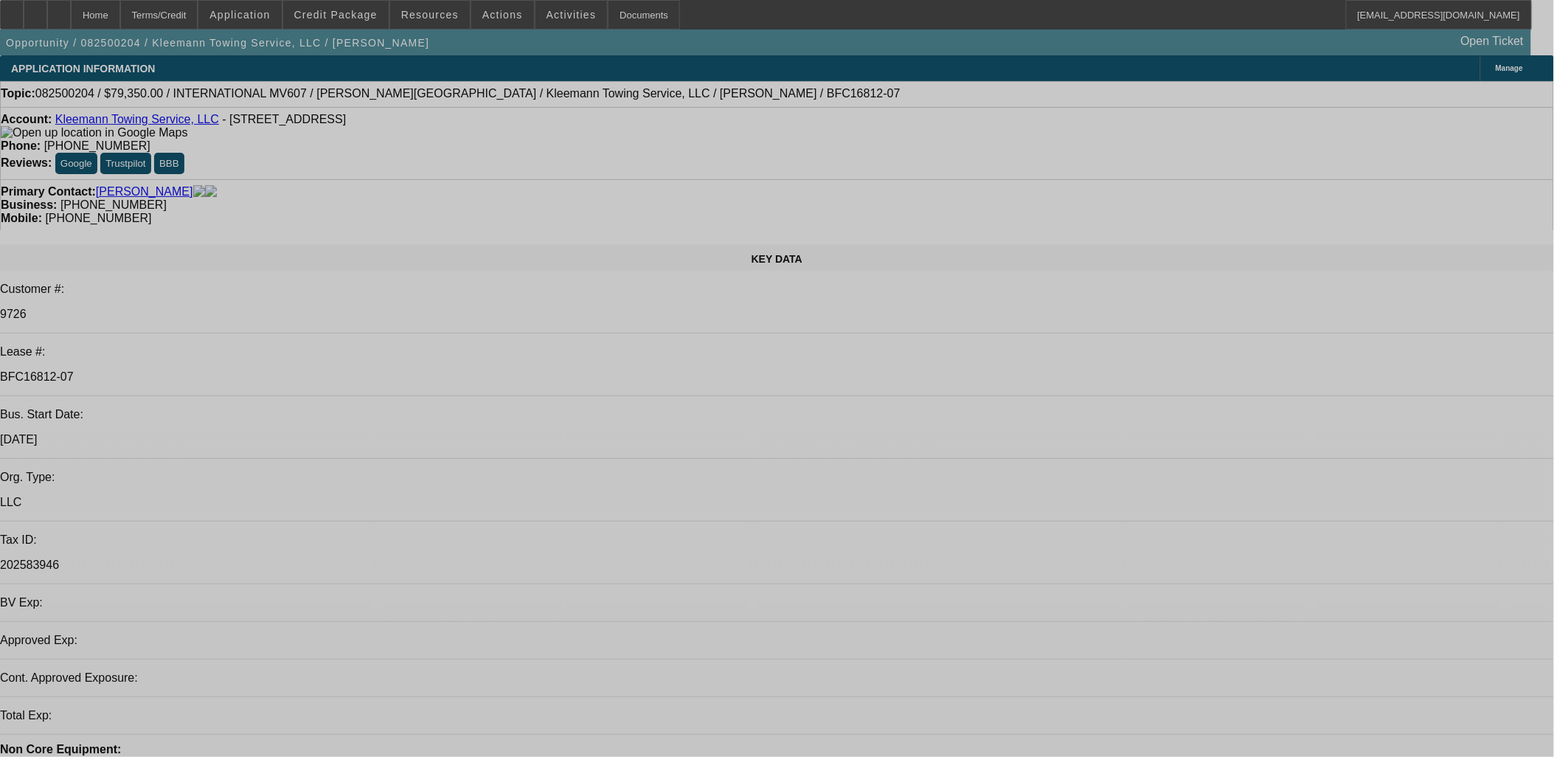
select select "0"
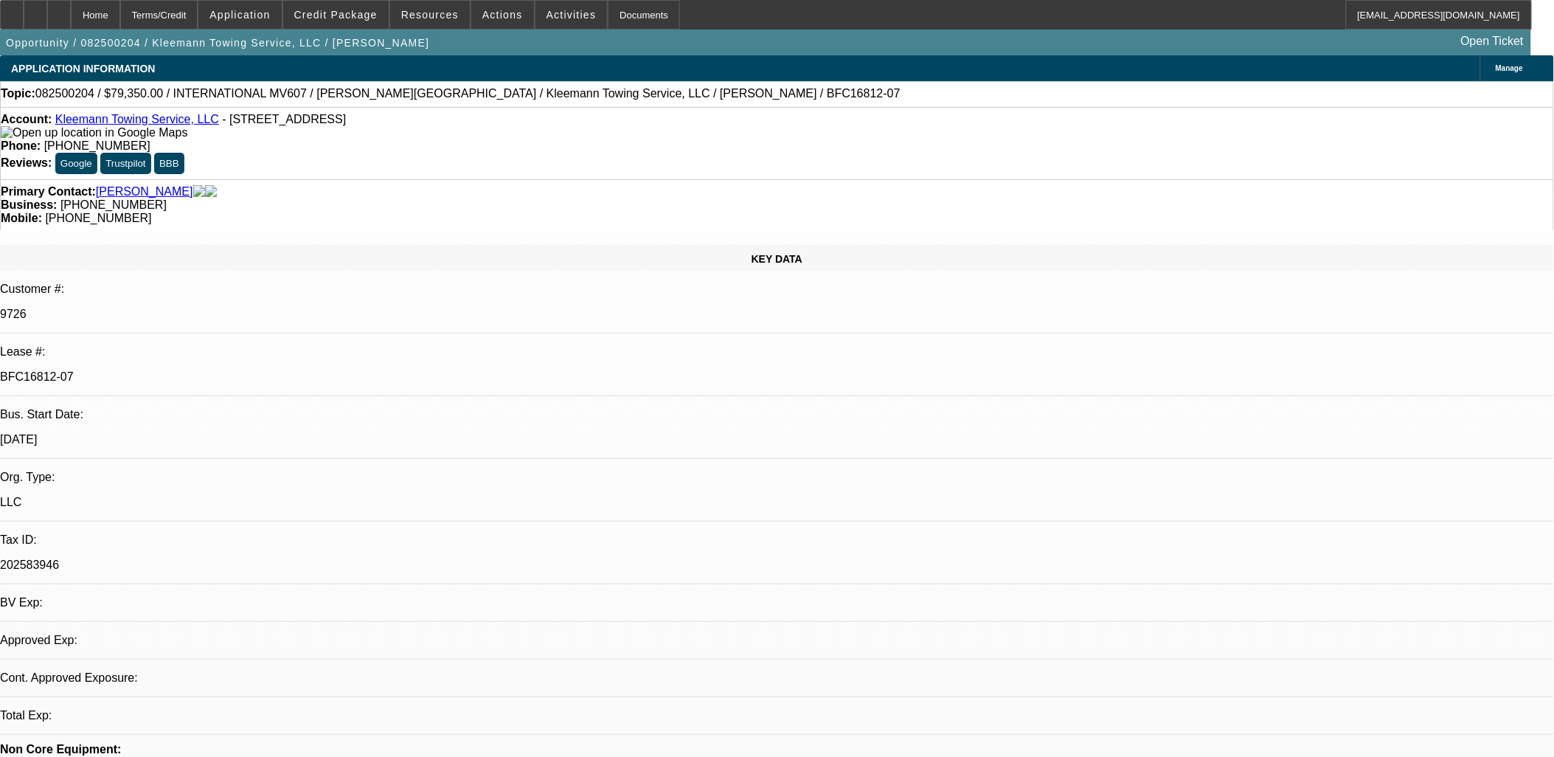
select select "0"
select select "6"
select select "0"
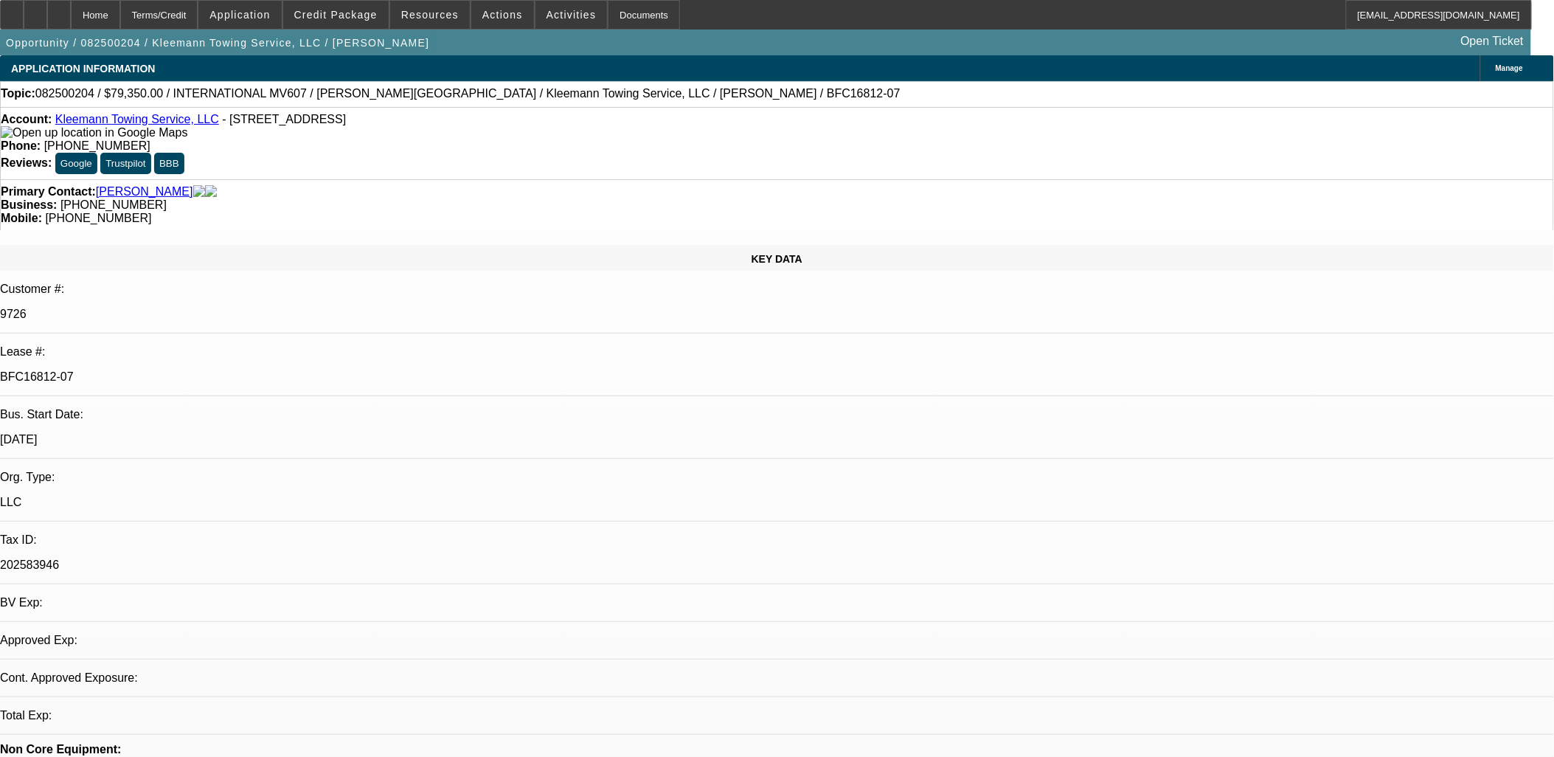
select select "0"
select select "6"
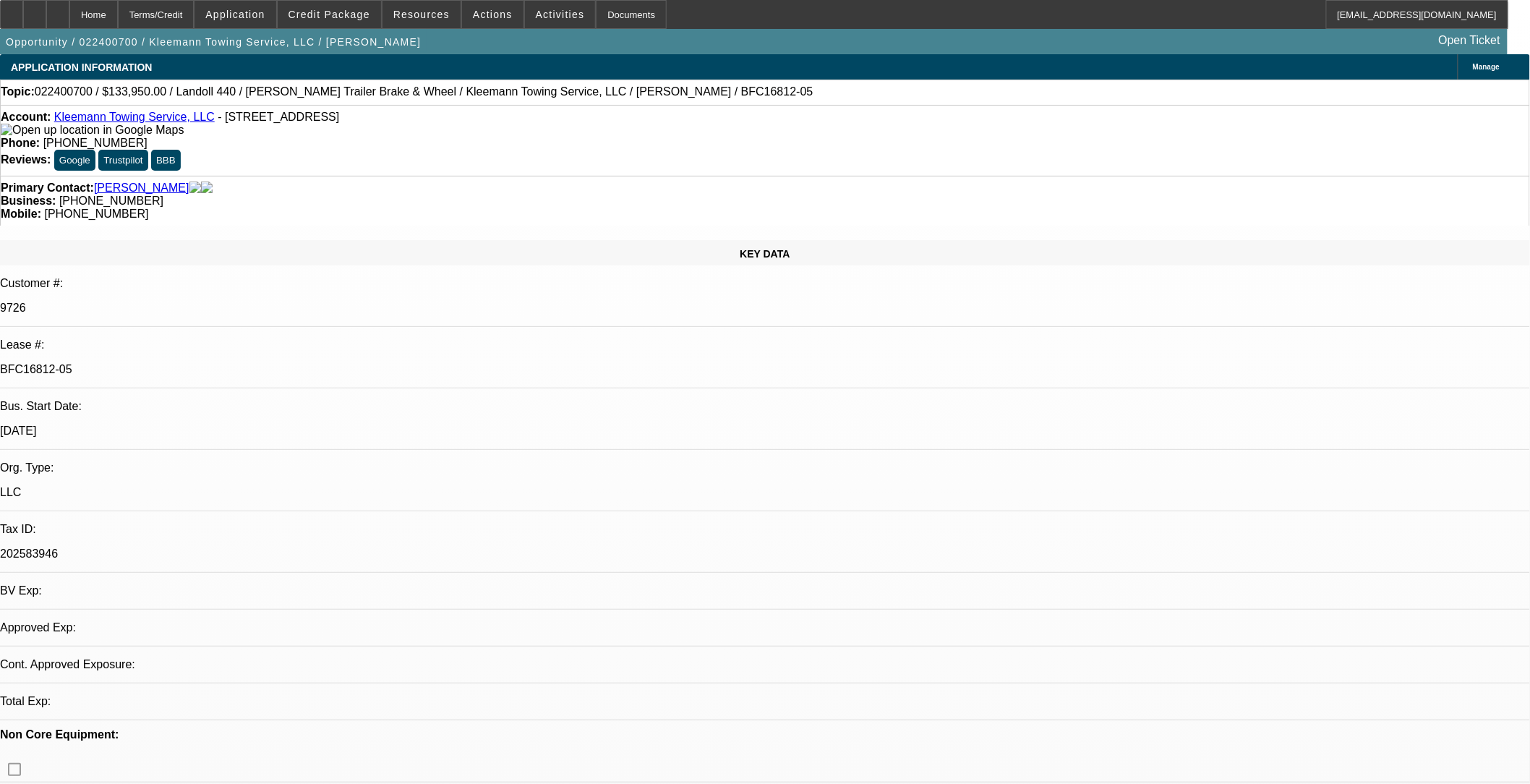
select select "0"
select select "2"
select select "0"
select select "6"
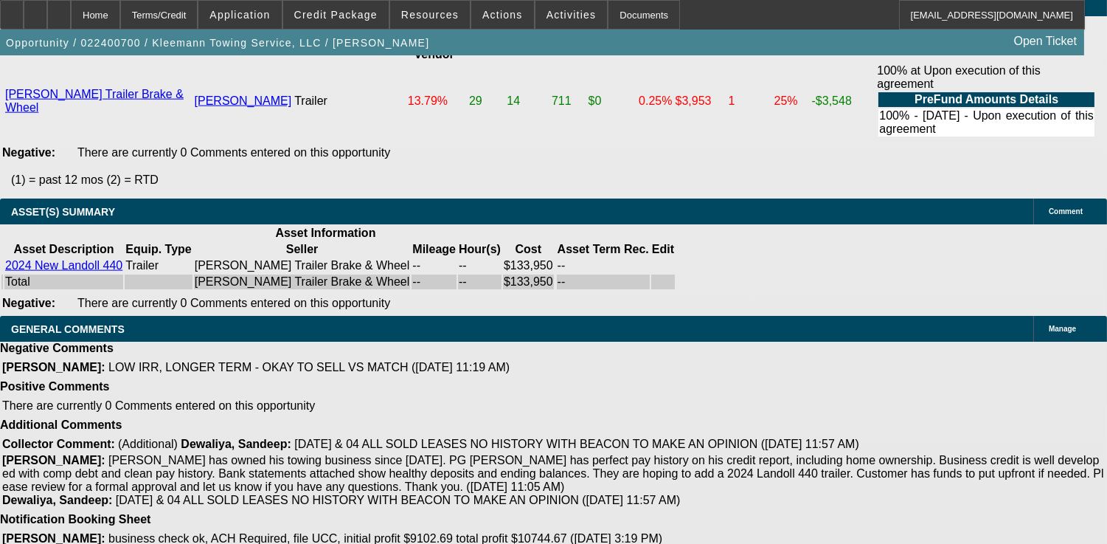
scroll to position [2828, 0]
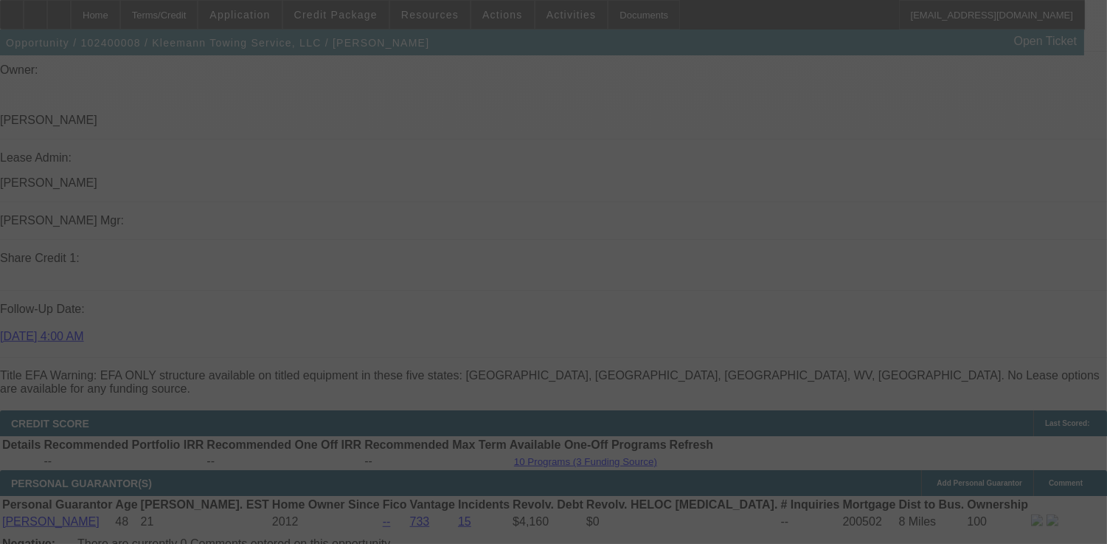
scroll to position [1886, 0]
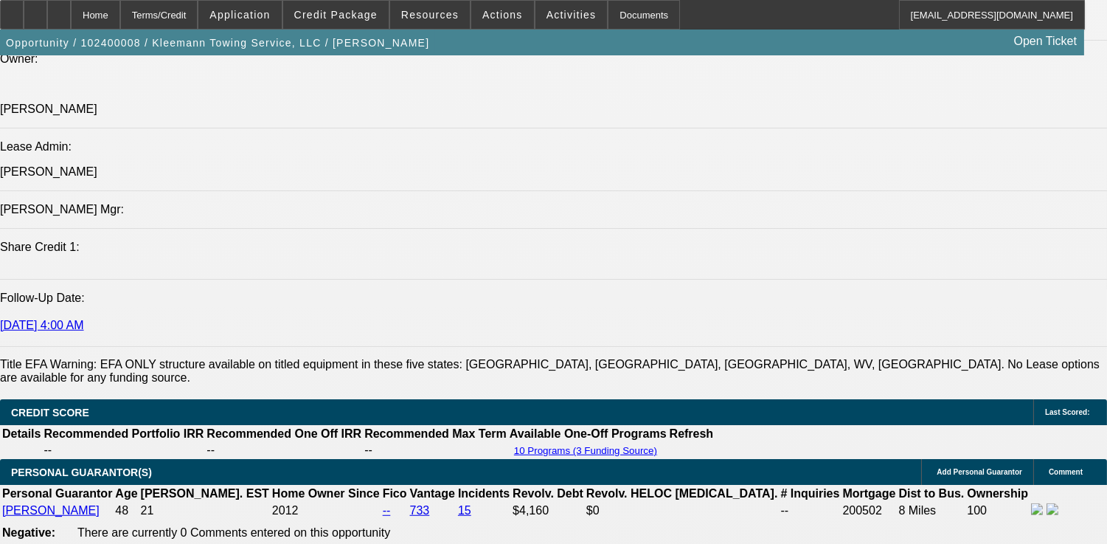
select select "0"
select select "2"
select select "0"
select select "2"
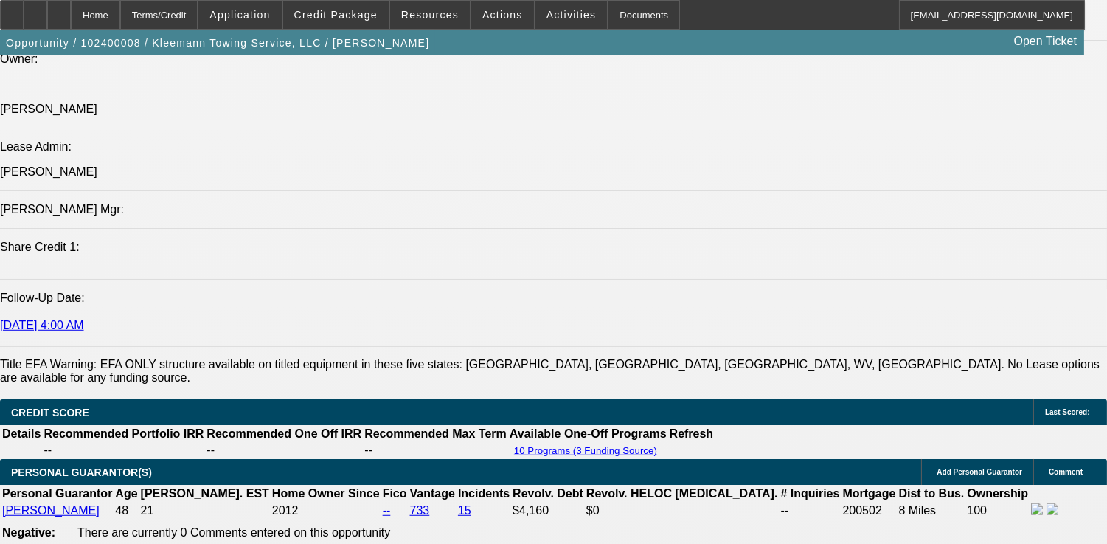
select select "0"
select select "2"
select select "0"
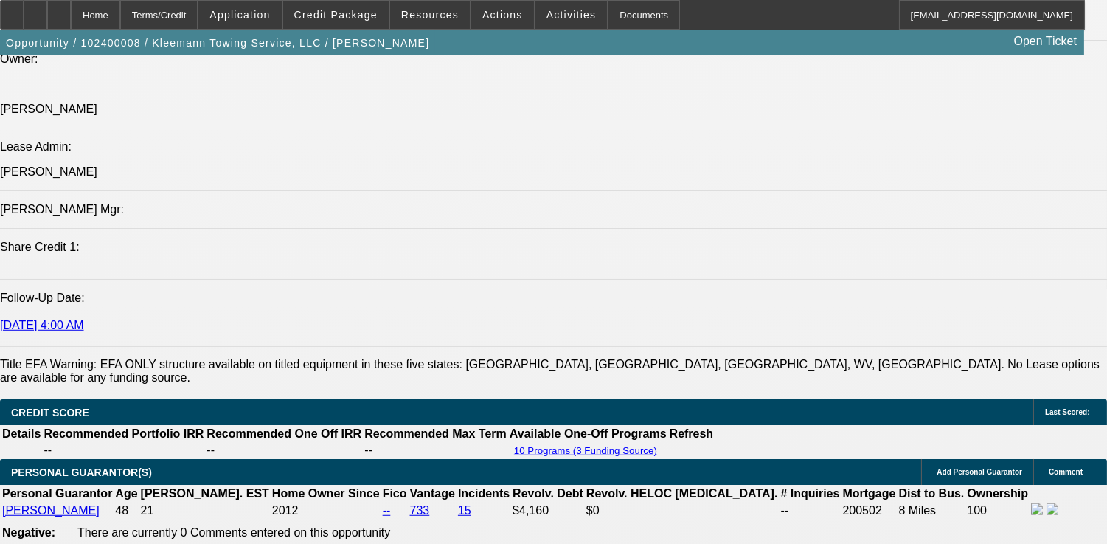
select select "2"
select select "0"
select select "1"
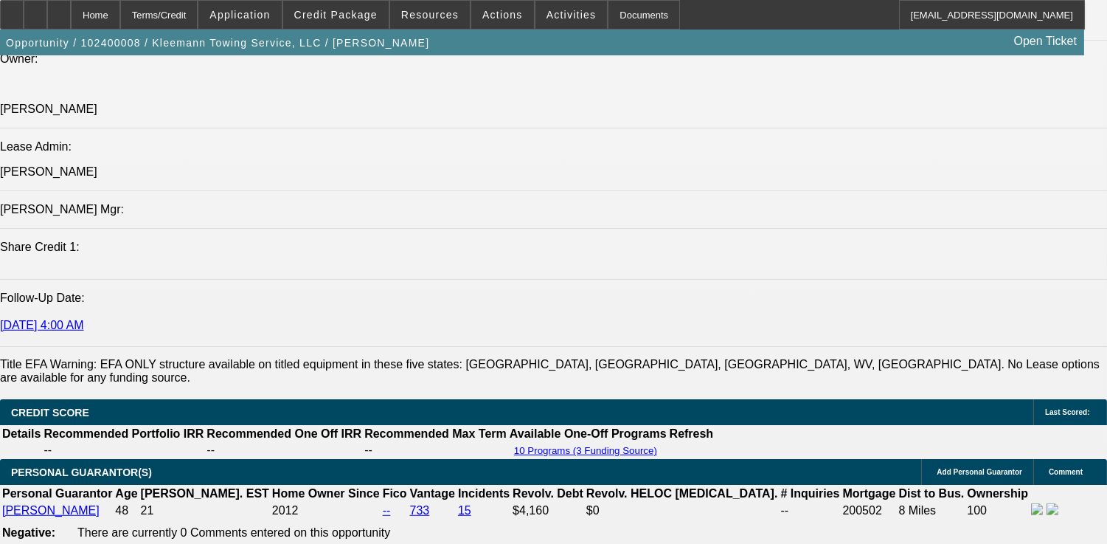
select select "1"
select select "2"
select select "6"
select select "2"
select select "6"
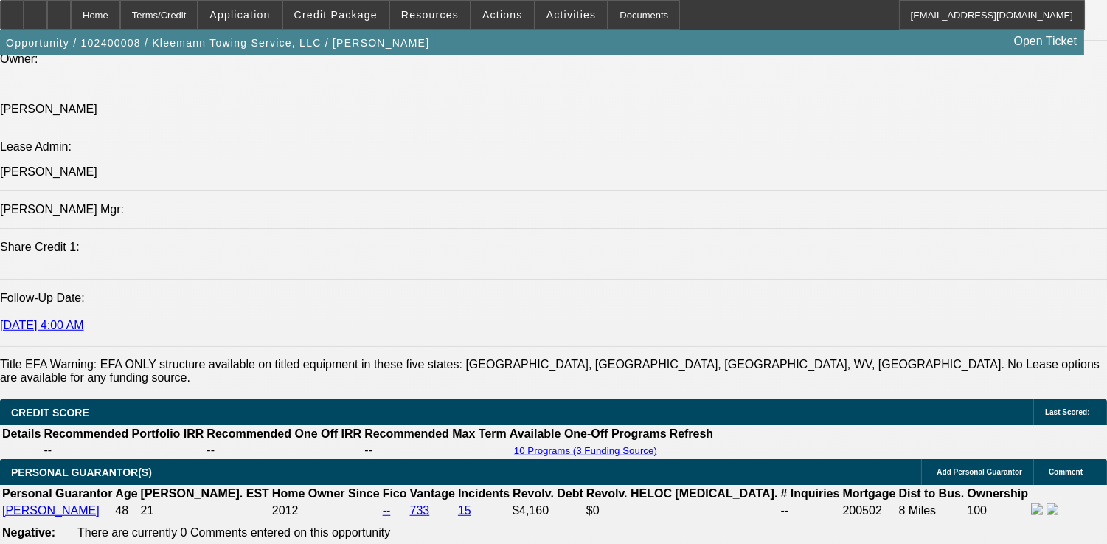
select select "2"
select select "6"
select select "2"
select select "6"
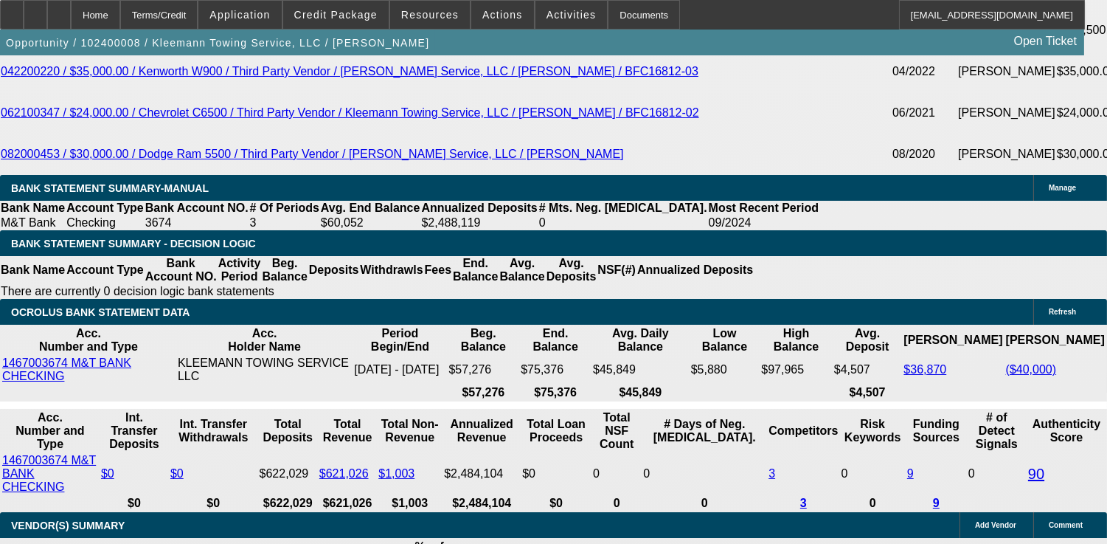
scroll to position [1639, 0]
drag, startPoint x: 896, startPoint y: 176, endPoint x: 893, endPoint y: 302, distance: 126.9
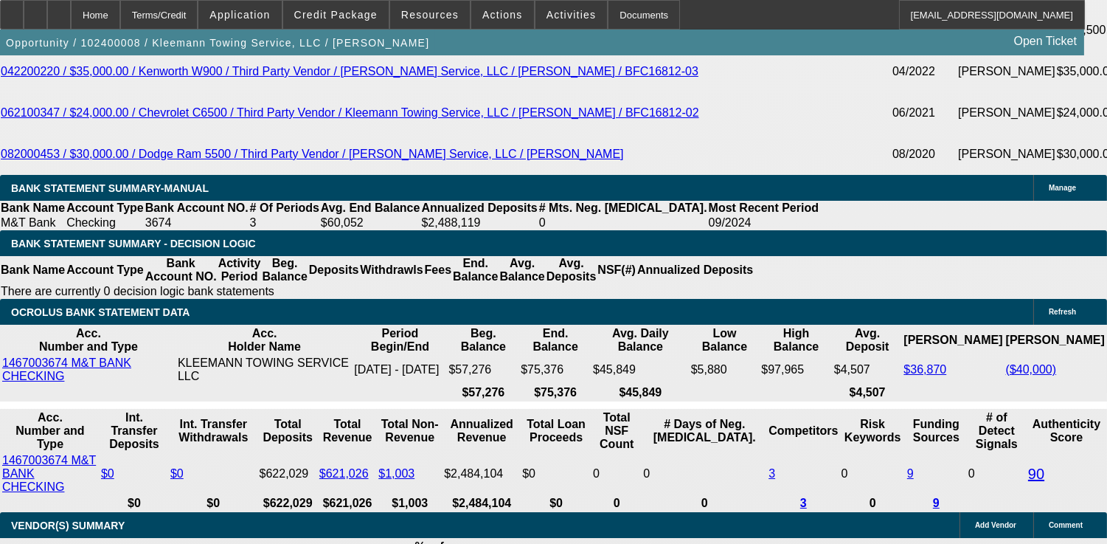
drag, startPoint x: 937, startPoint y: 436, endPoint x: 932, endPoint y: 450, distance: 14.9
drag, startPoint x: 935, startPoint y: 450, endPoint x: 952, endPoint y: 446, distance: 16.8
drag, startPoint x: 886, startPoint y: 463, endPoint x: 817, endPoint y: 406, distance: 89.1
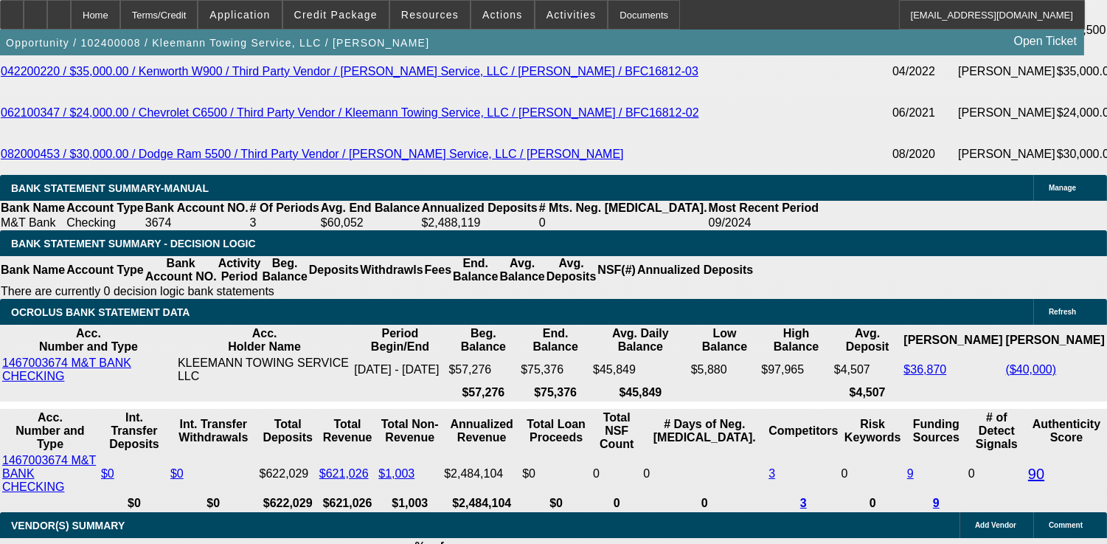
copy td "Please send DocuSign to PG at kleemannauto@gmail.com and feel free to call him …"
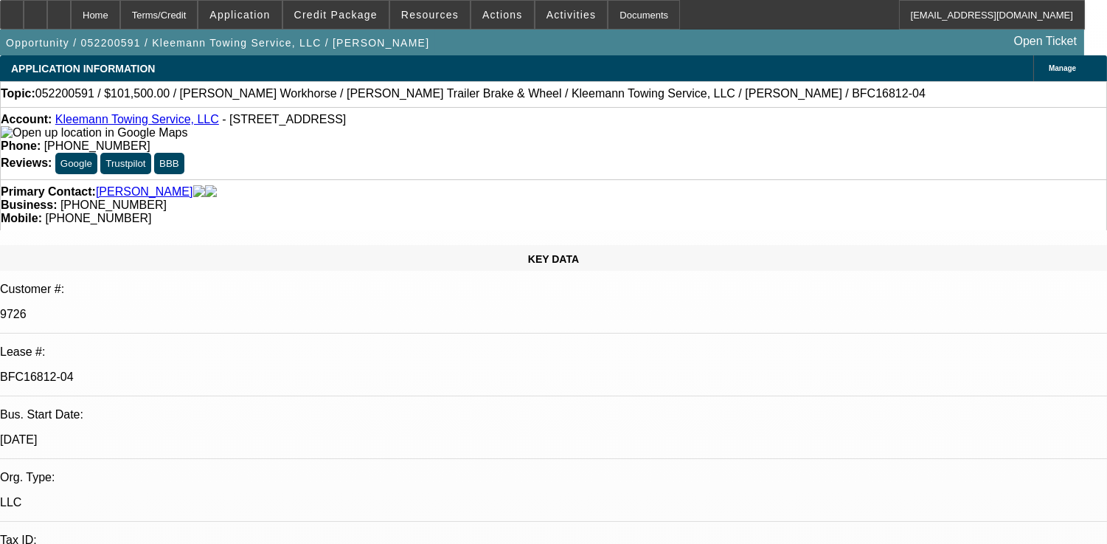
select select "0"
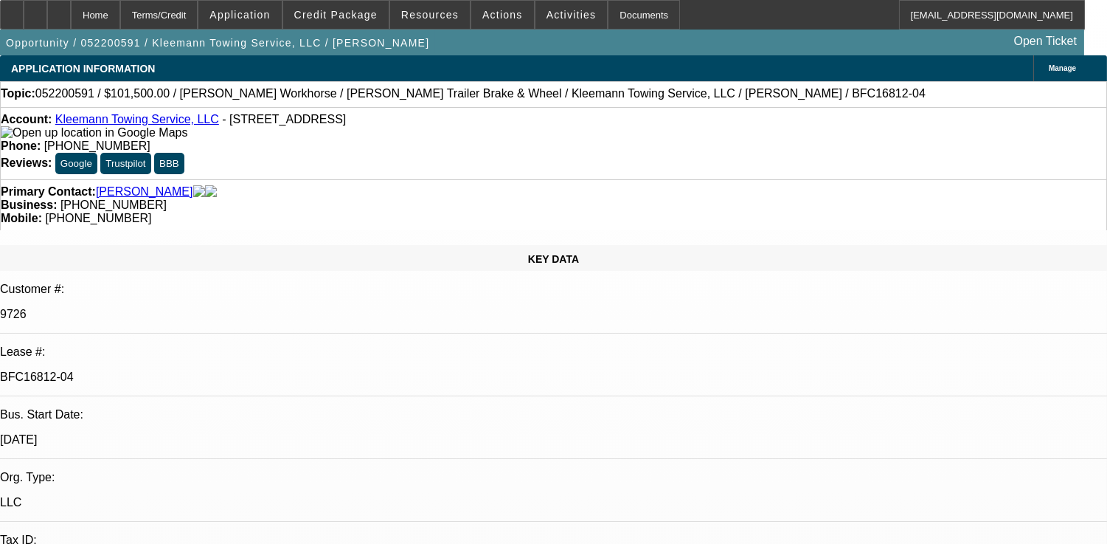
select select "0"
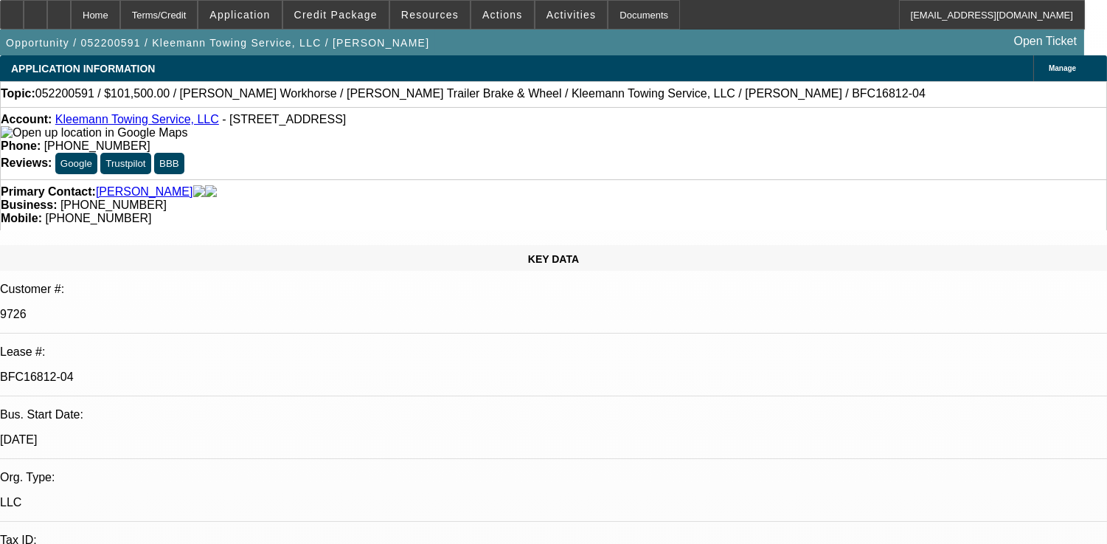
select select "0"
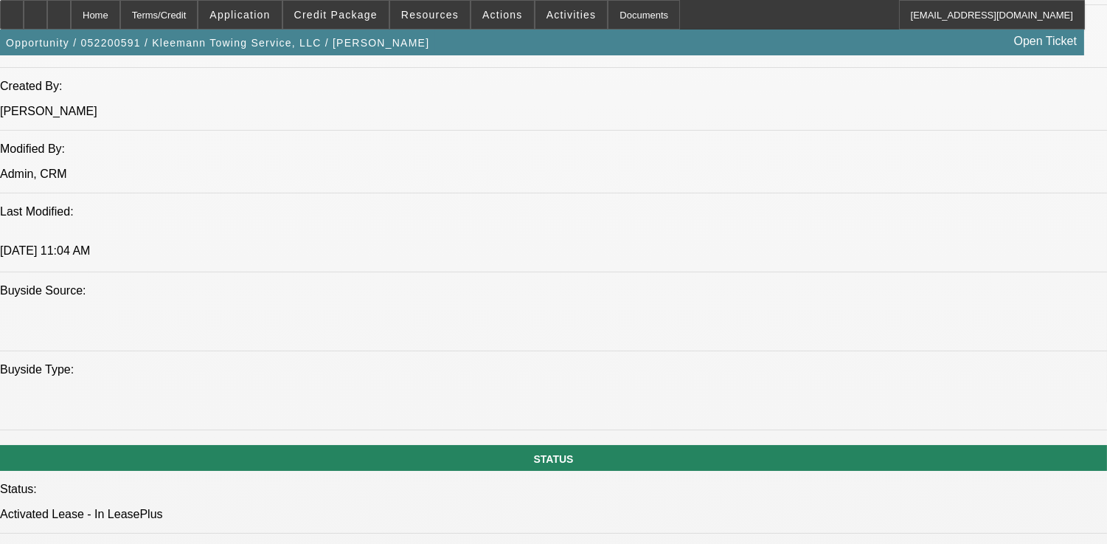
select select "1"
select select "6"
select select "1"
select select "6"
select select "1"
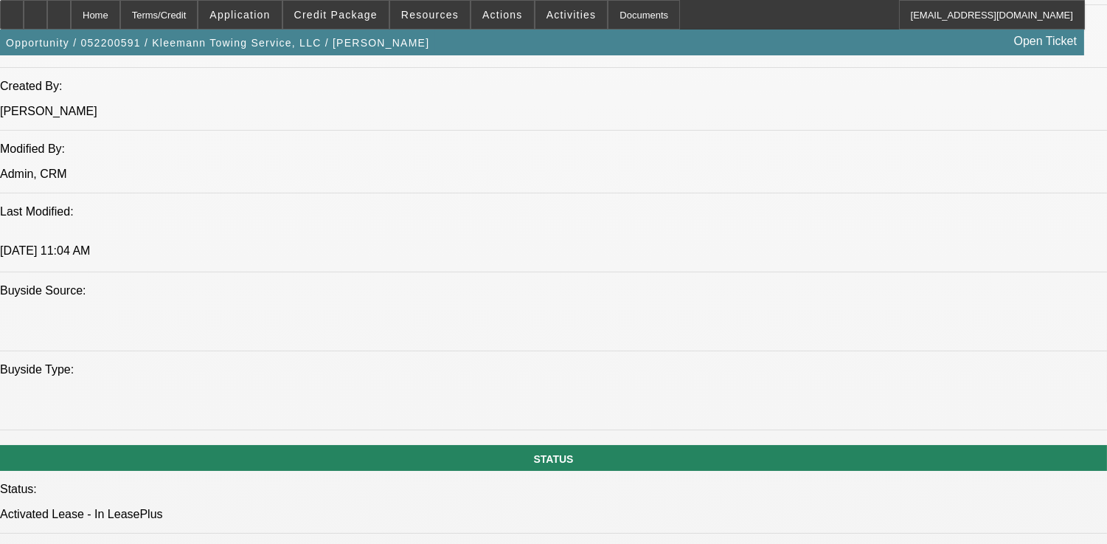
select select "6"
select select "1"
select select "6"
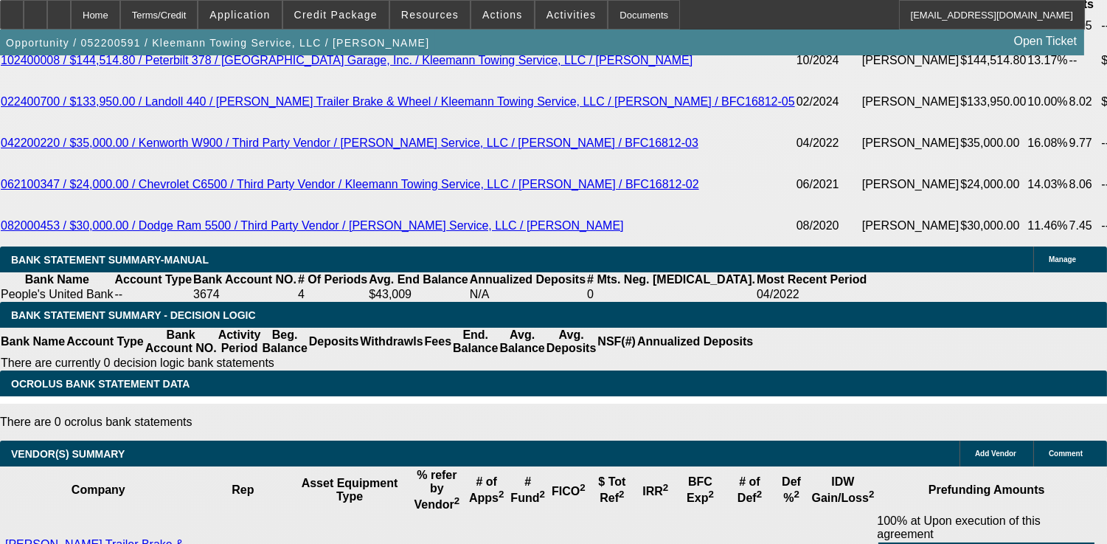
scroll to position [2541, 0]
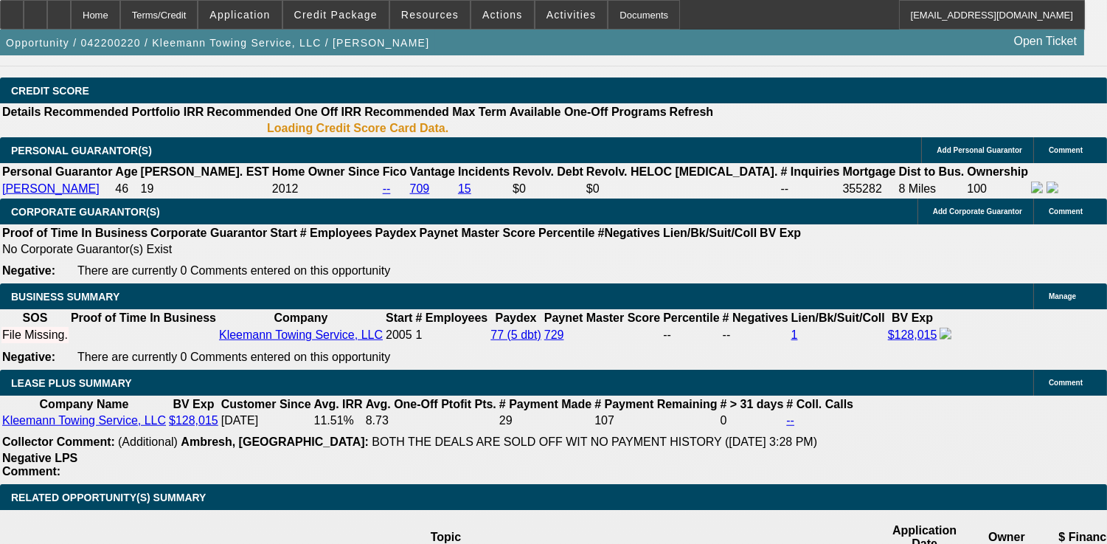
select select "0"
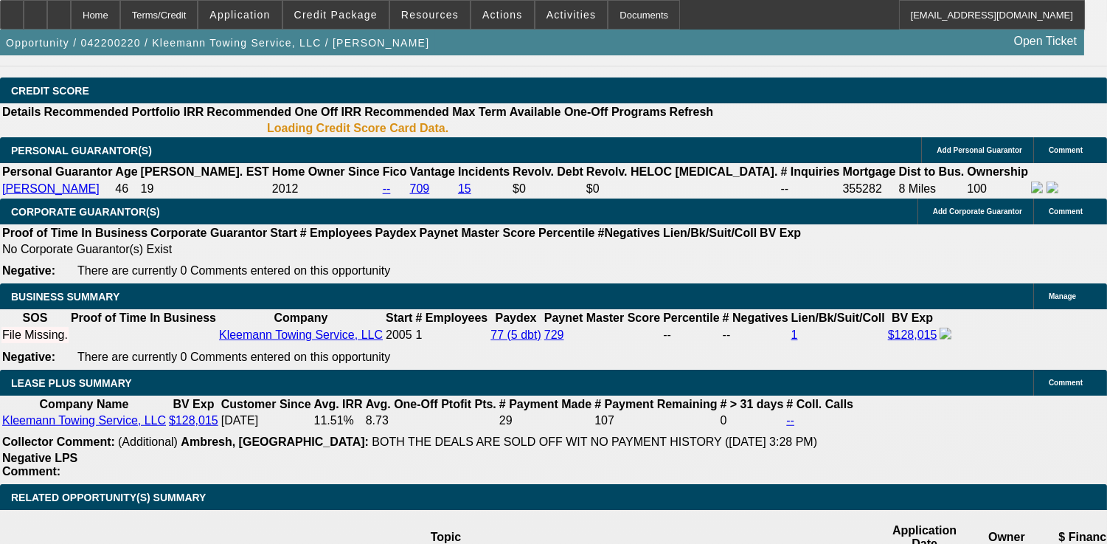
select select "0"
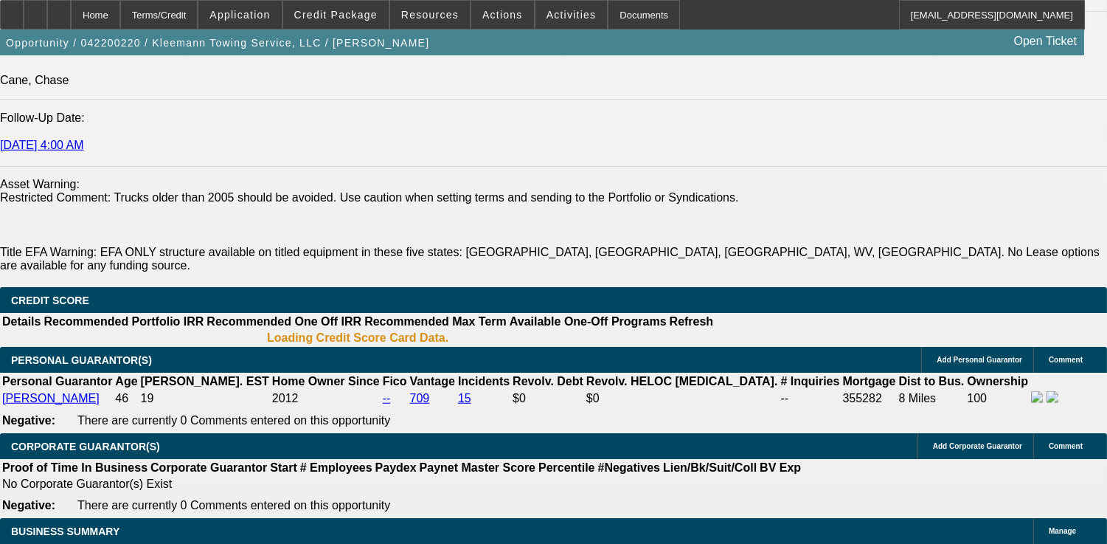
select select "1"
select select "6"
select select "1"
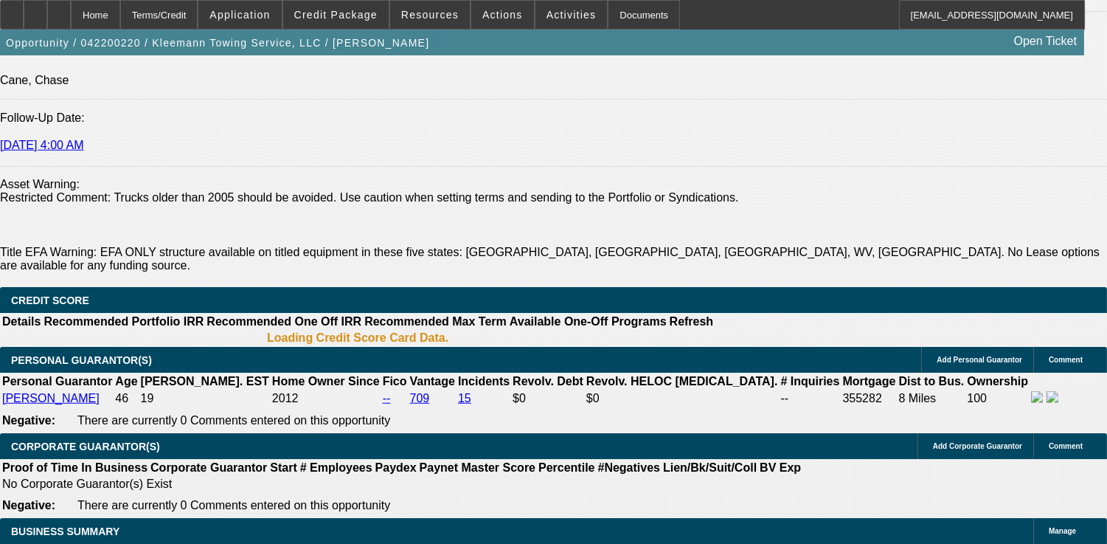
select select "6"
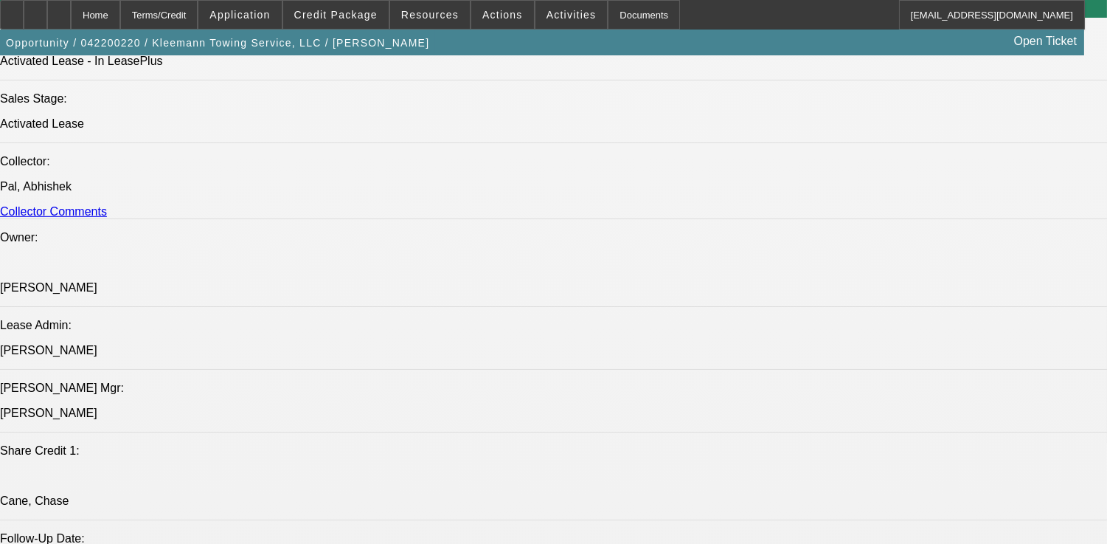
scroll to position [1725, 0]
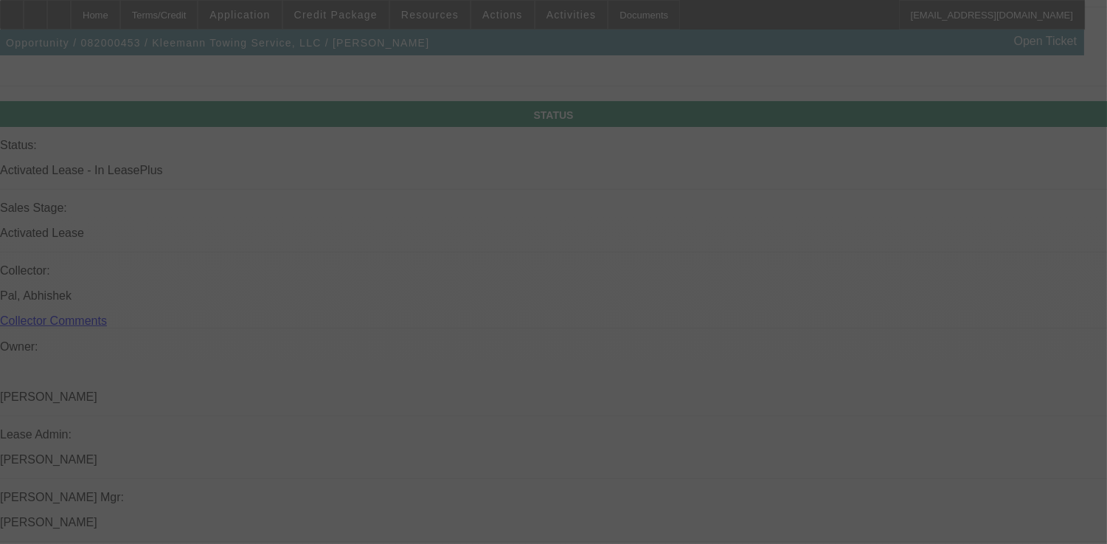
scroll to position [1567, 0]
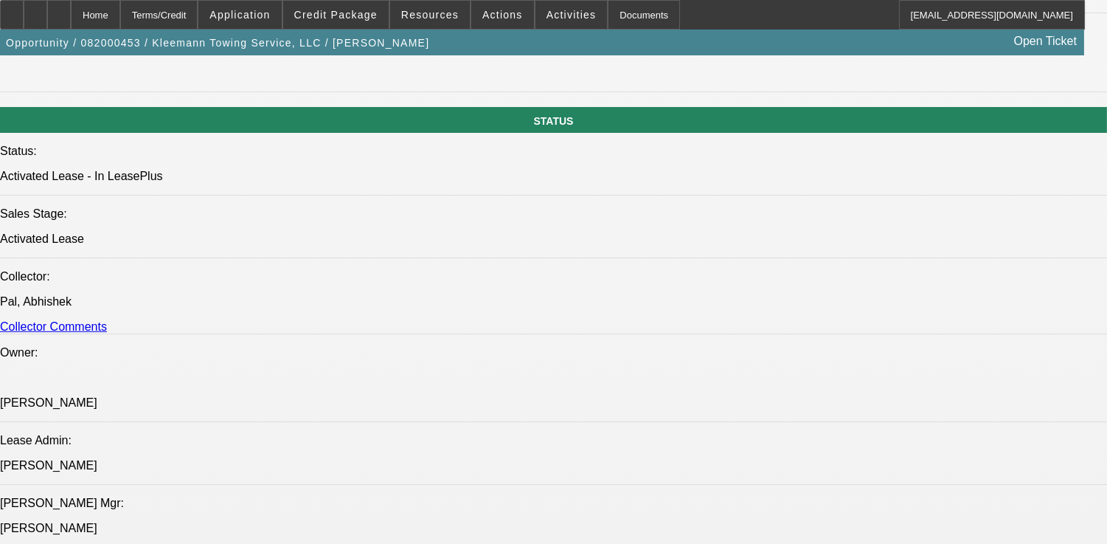
select select "0"
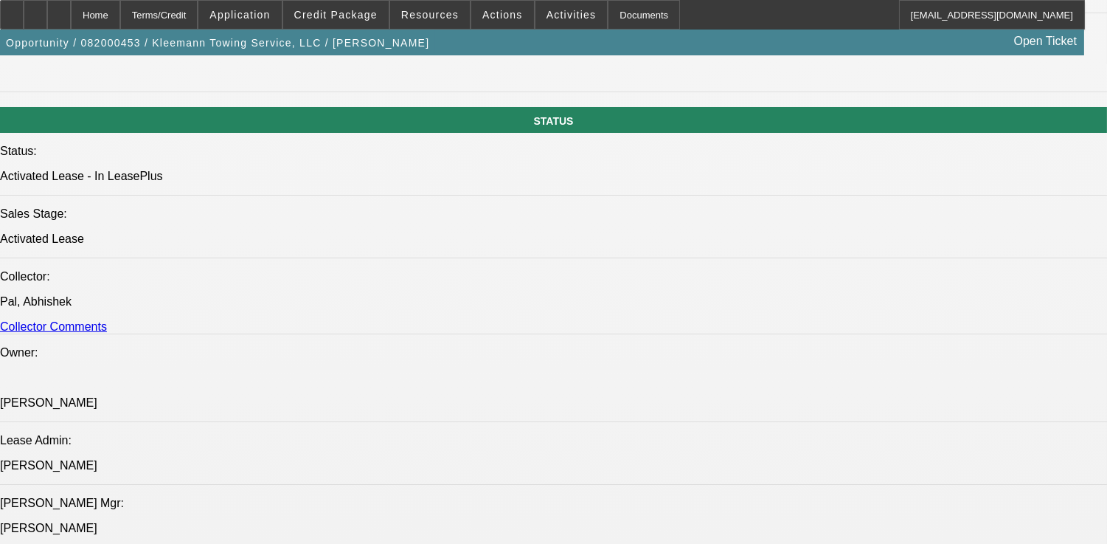
select select "0"
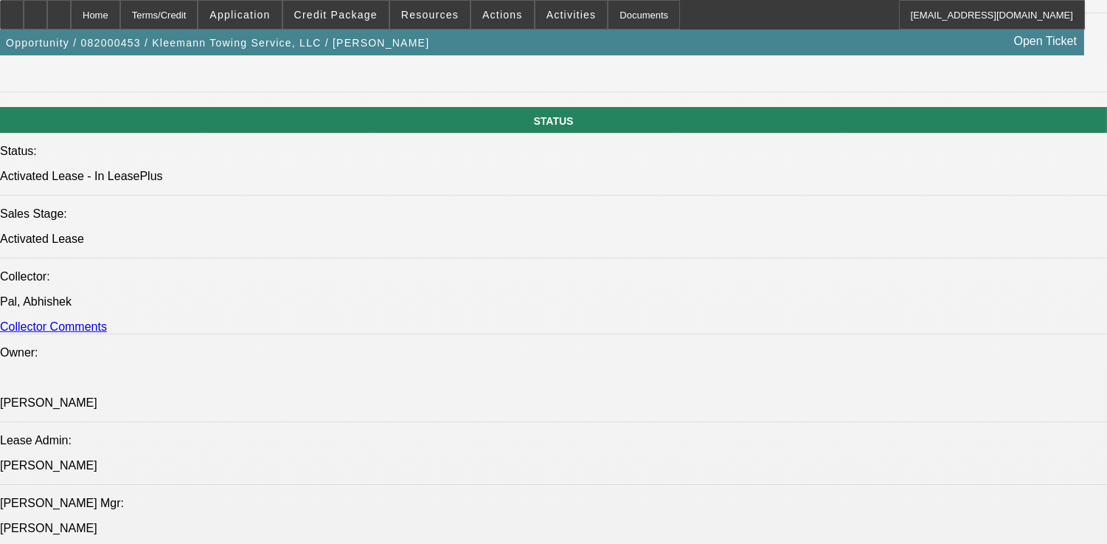
select select "0"
